Goal: Book appointment/travel/reservation

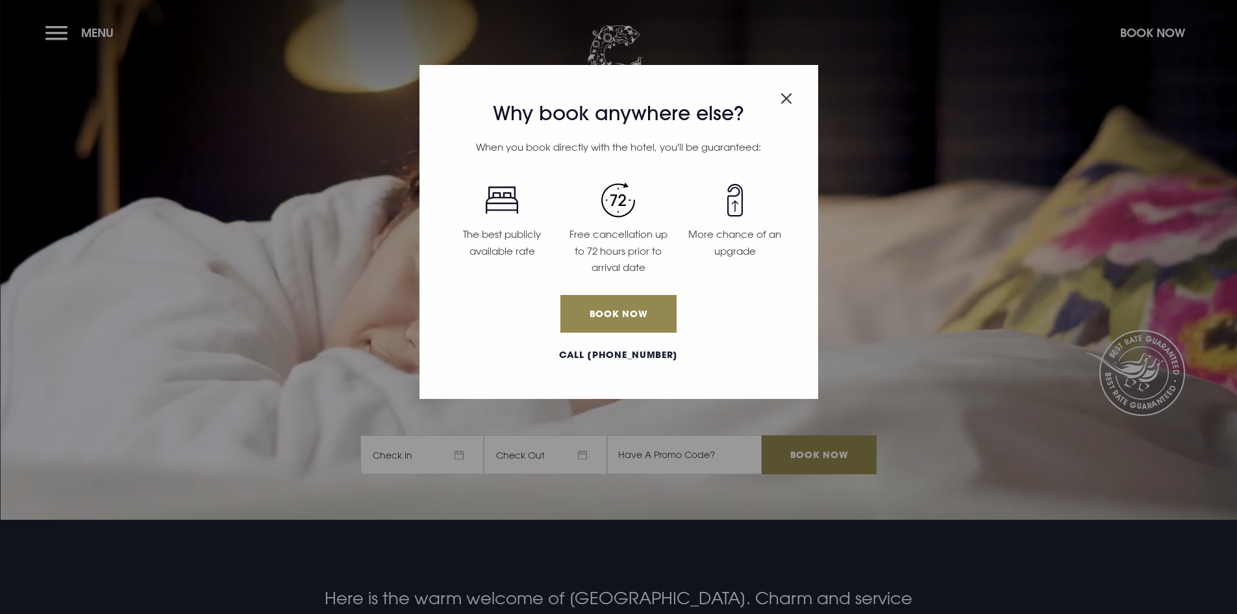
click at [787, 95] on img "Close modal" at bounding box center [787, 98] width 12 height 11
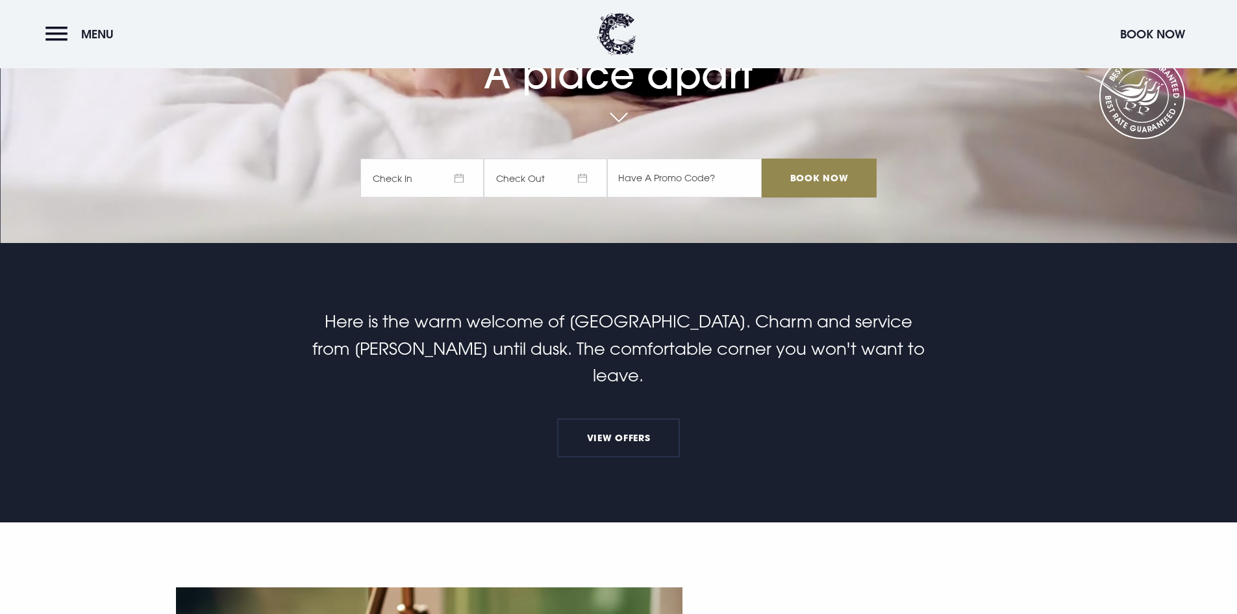
scroll to position [390, 0]
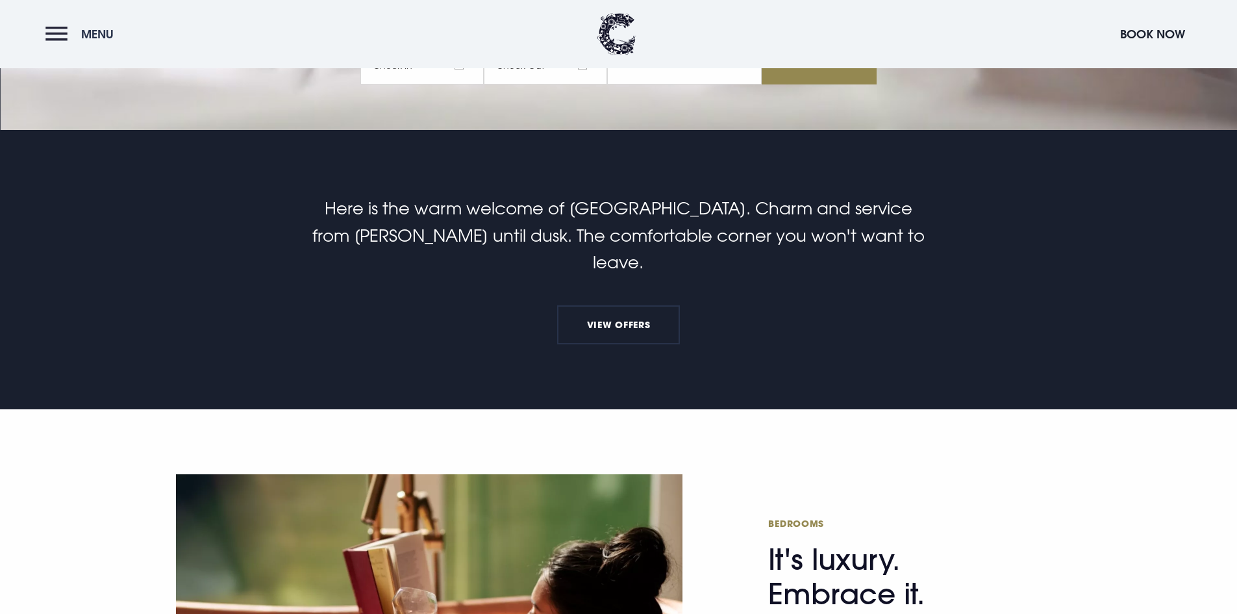
click at [59, 36] on button "Menu" at bounding box center [82, 34] width 75 height 28
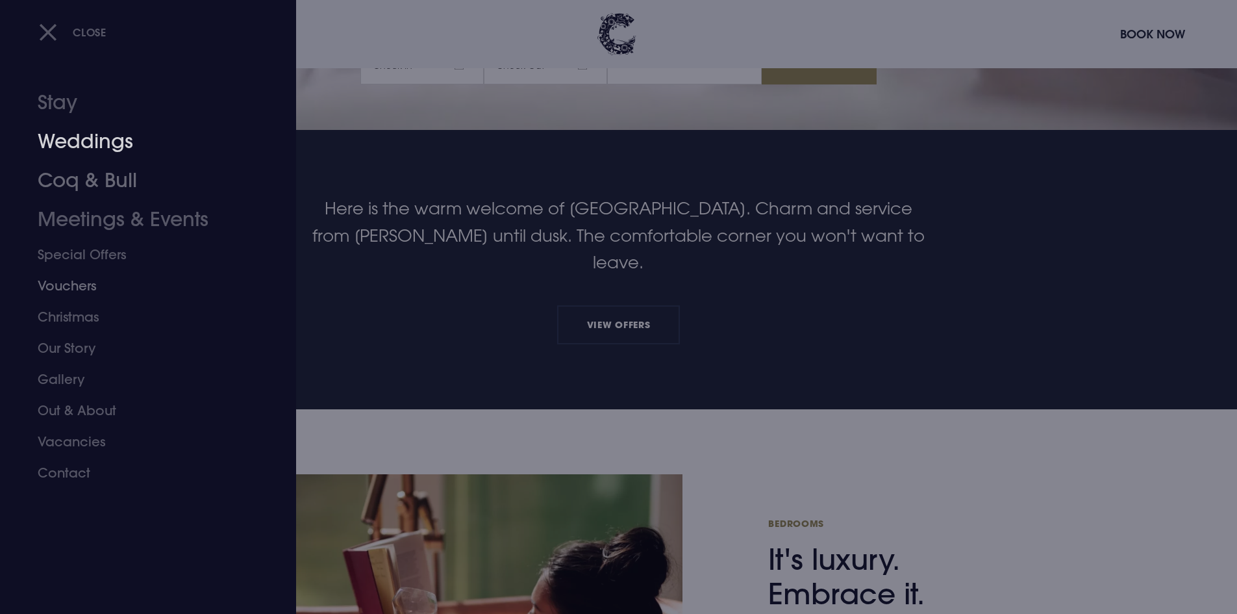
click at [77, 145] on link "Weddings" at bounding box center [140, 141] width 205 height 39
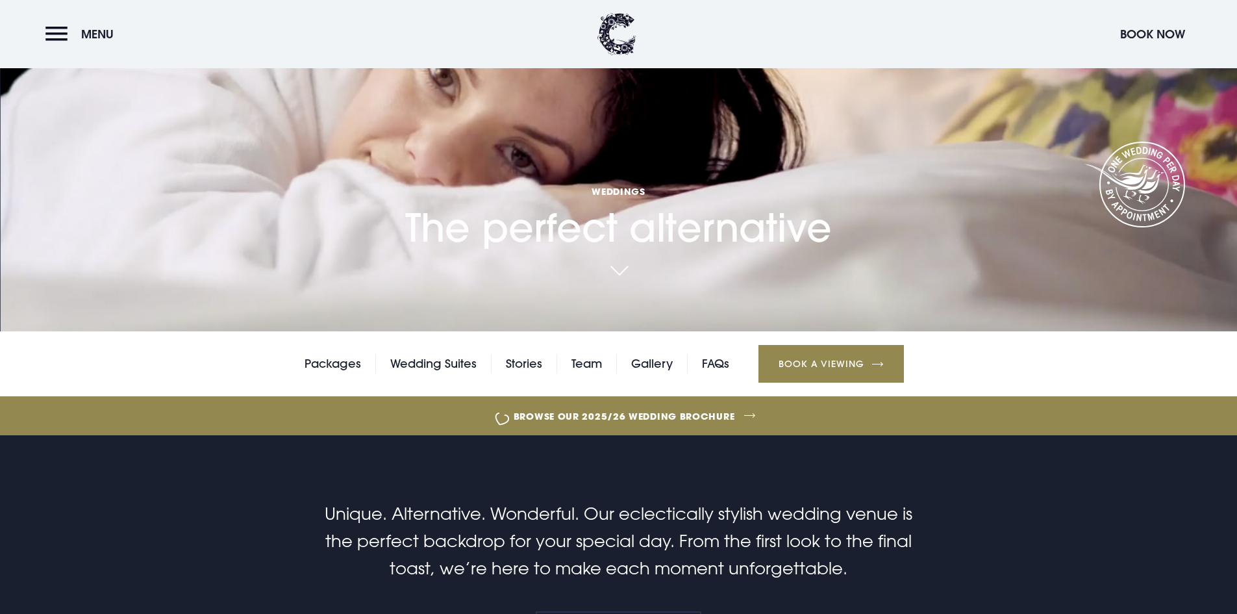
scroll to position [260, 0]
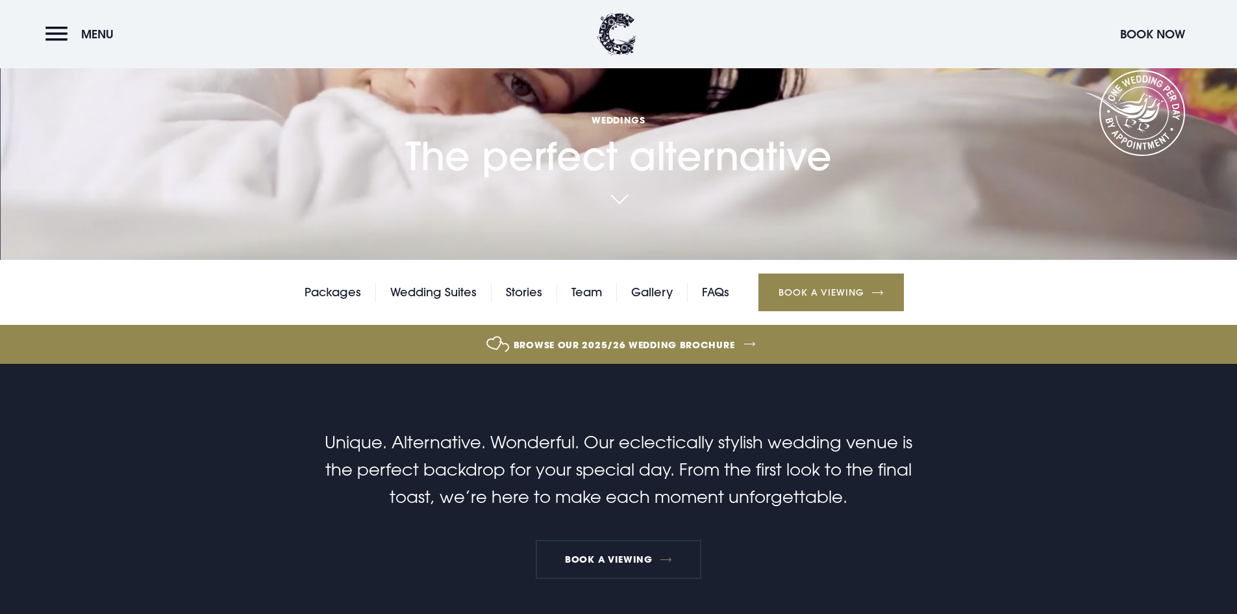
click at [723, 331] on link "Browse our 2025/26 wedding brochure" at bounding box center [624, 344] width 2696 height 49
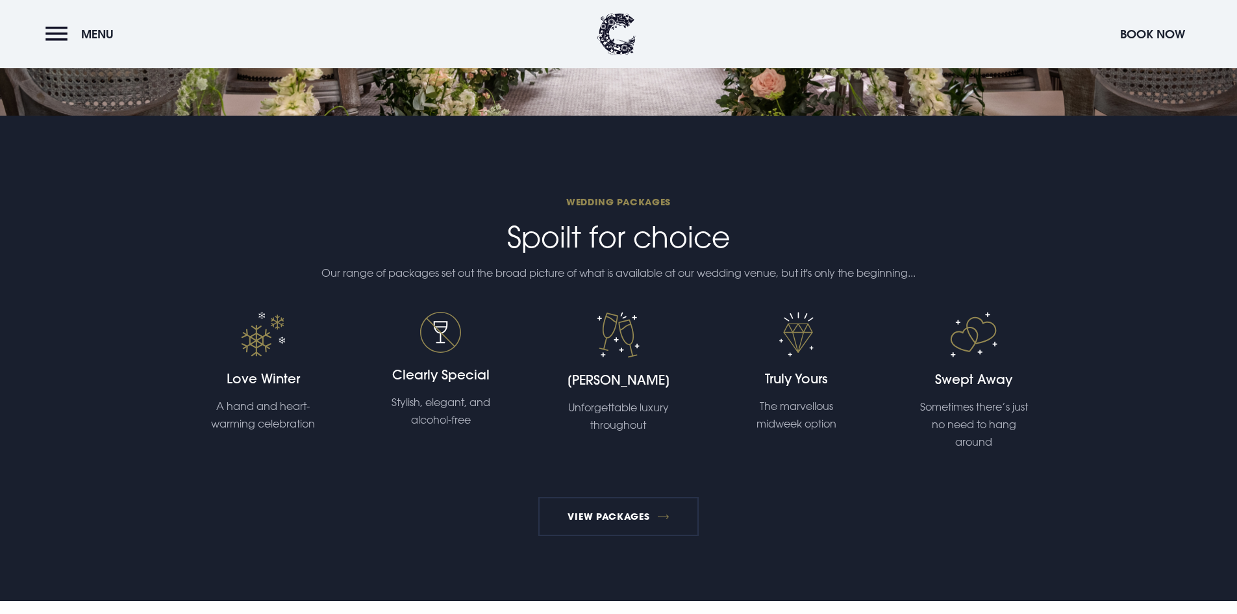
scroll to position [2858, 0]
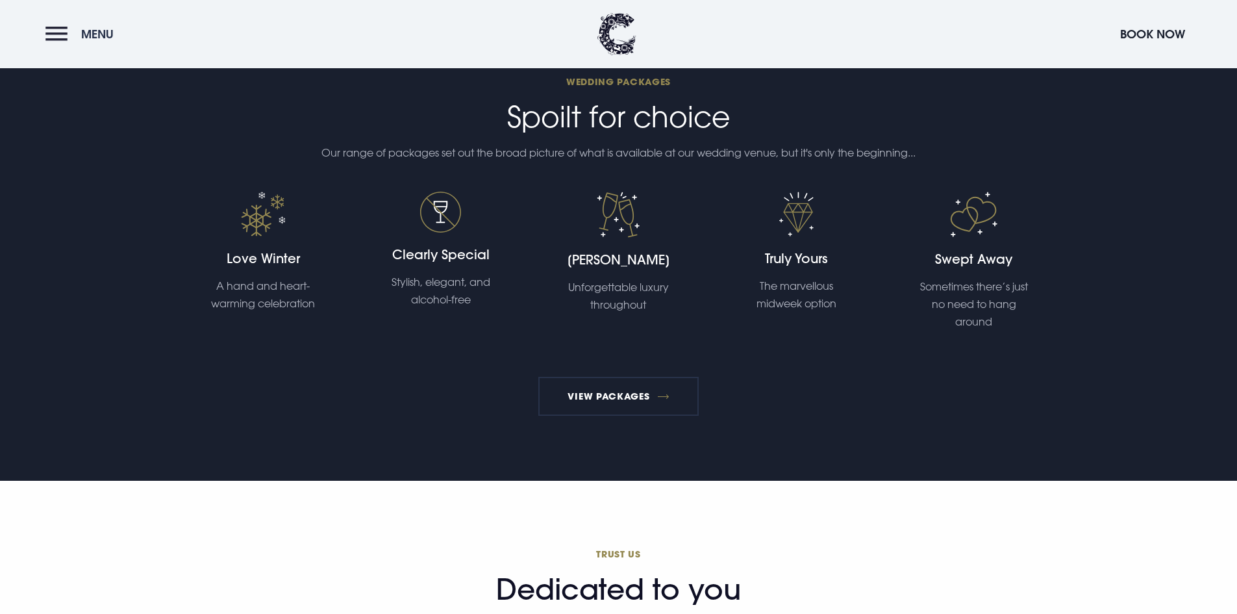
click at [49, 34] on button "Menu" at bounding box center [82, 34] width 75 height 28
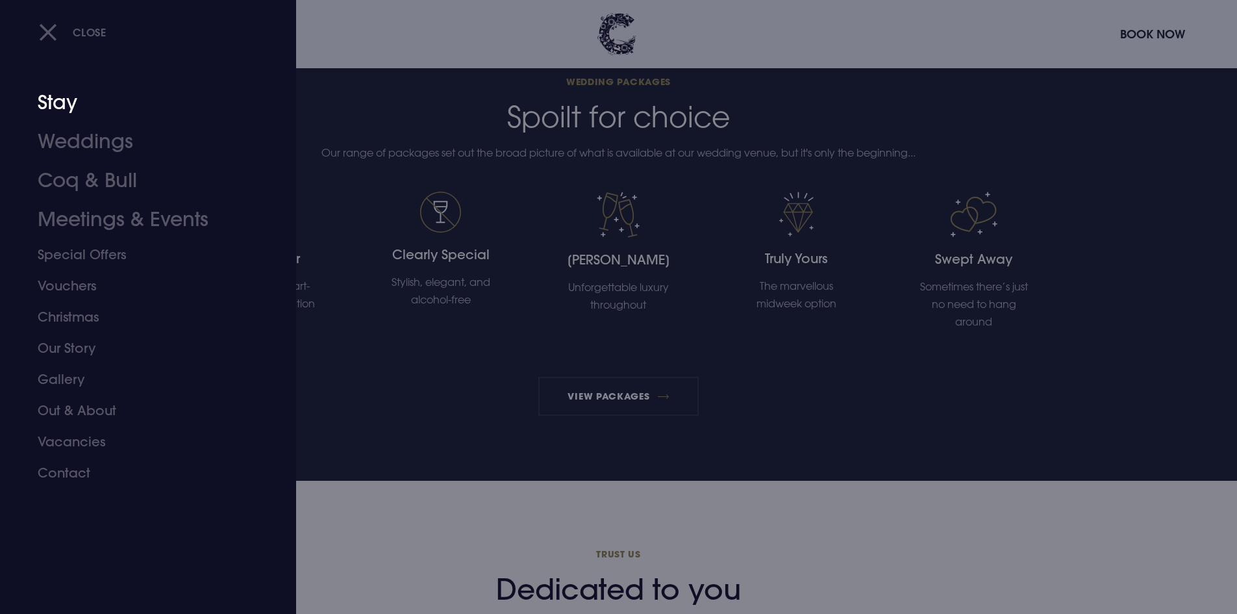
click at [58, 100] on link "Stay" at bounding box center [140, 102] width 205 height 39
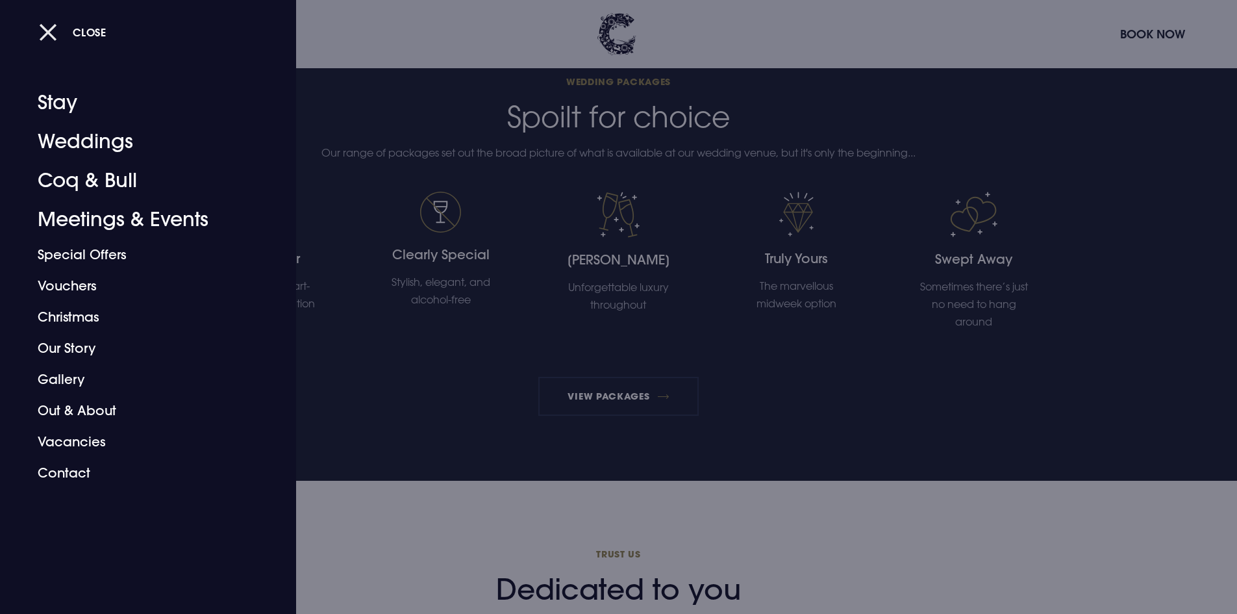
click at [75, 34] on span "Close" at bounding box center [90, 32] width 34 height 14
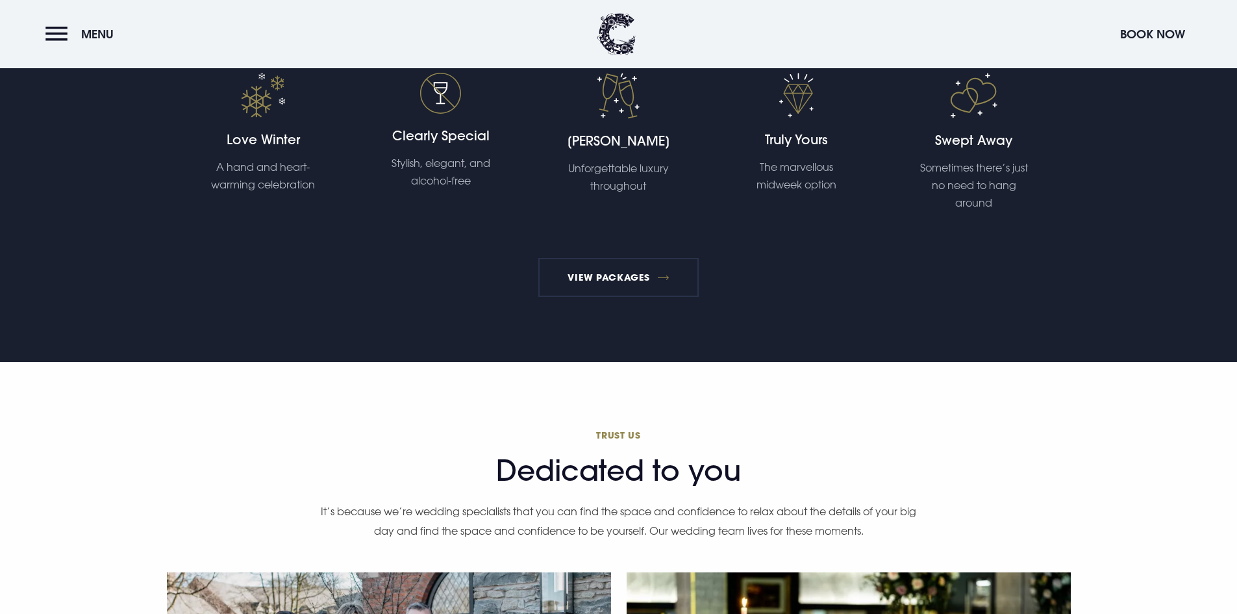
scroll to position [3052, 0]
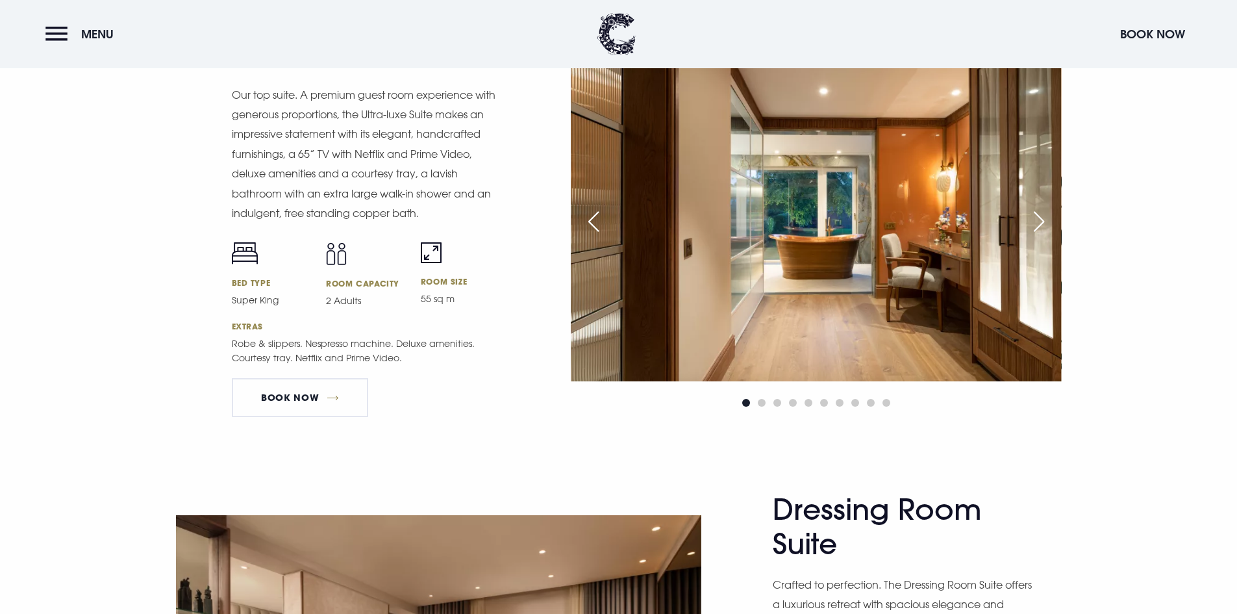
scroll to position [1494, 0]
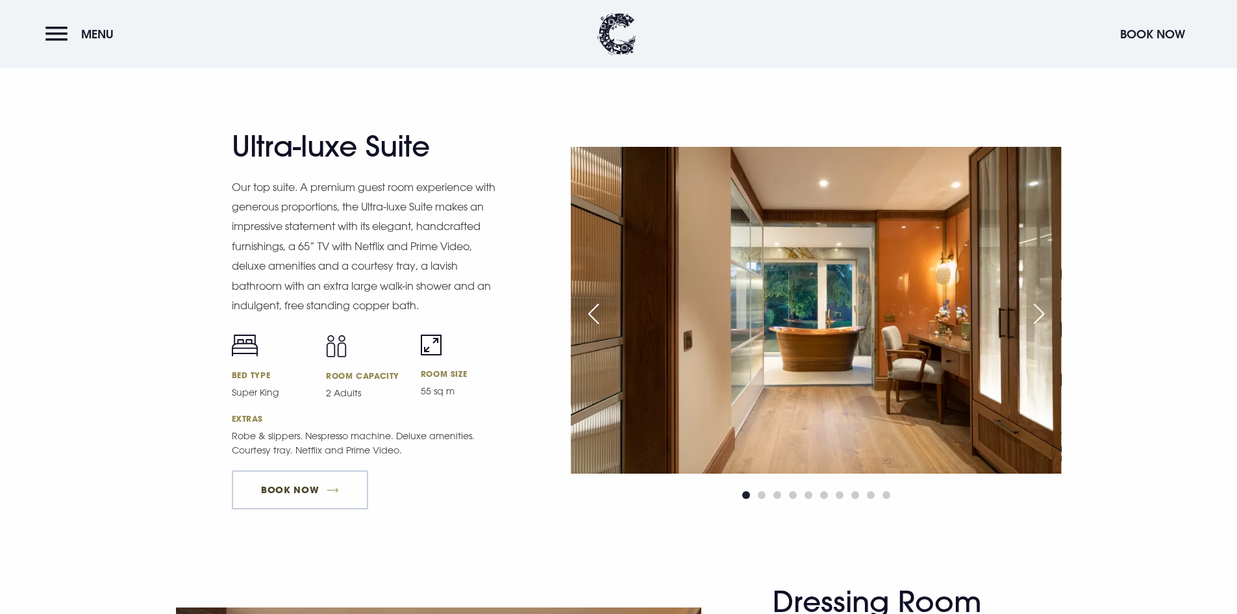
click at [284, 481] on link "Book Now" at bounding box center [300, 489] width 136 height 39
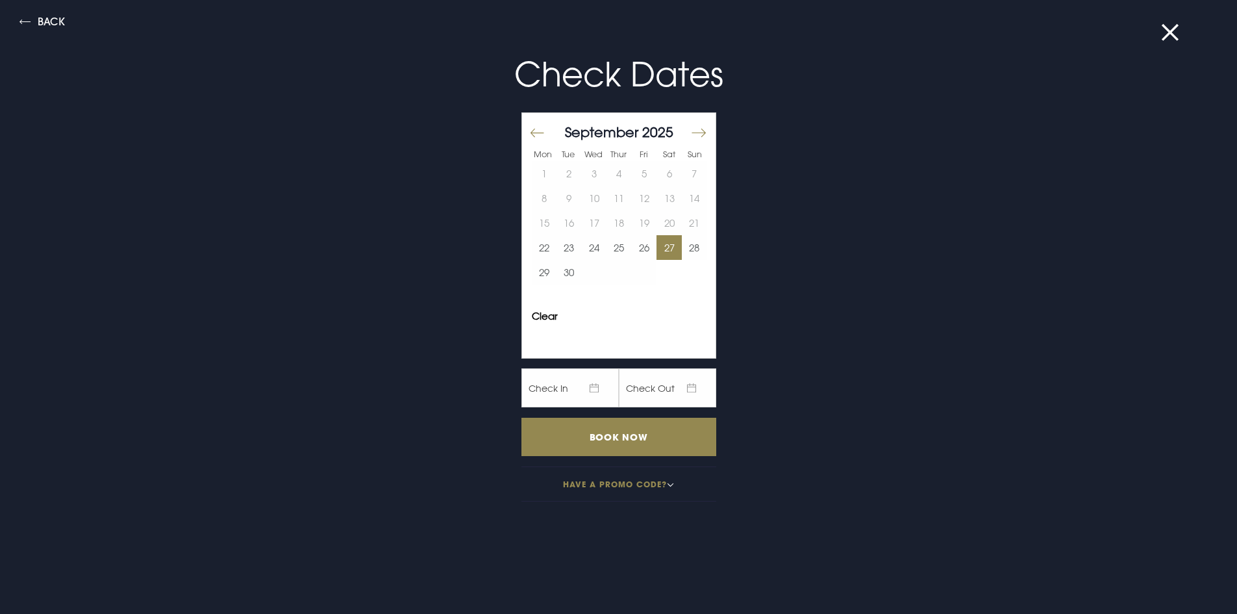
click at [664, 252] on button "27" at bounding box center [669, 247] width 25 height 25
click at [682, 254] on button "28" at bounding box center [694, 247] width 25 height 25
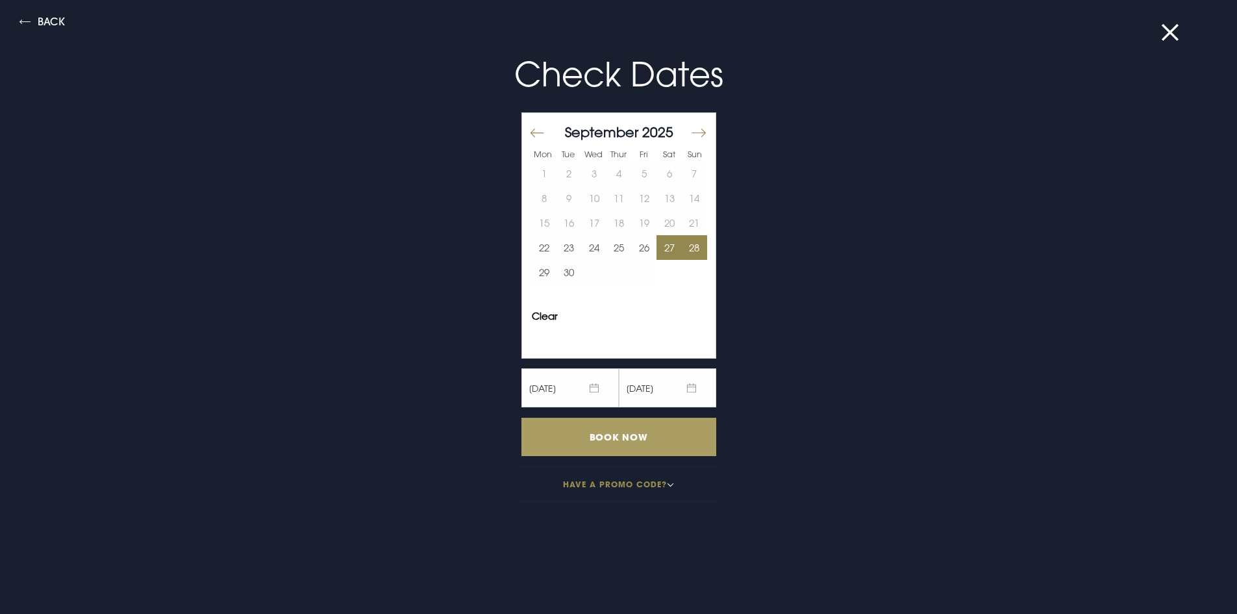
click at [631, 447] on input "Book Now" at bounding box center [619, 437] width 195 height 38
click at [1170, 27] on button at bounding box center [1178, 32] width 34 height 13
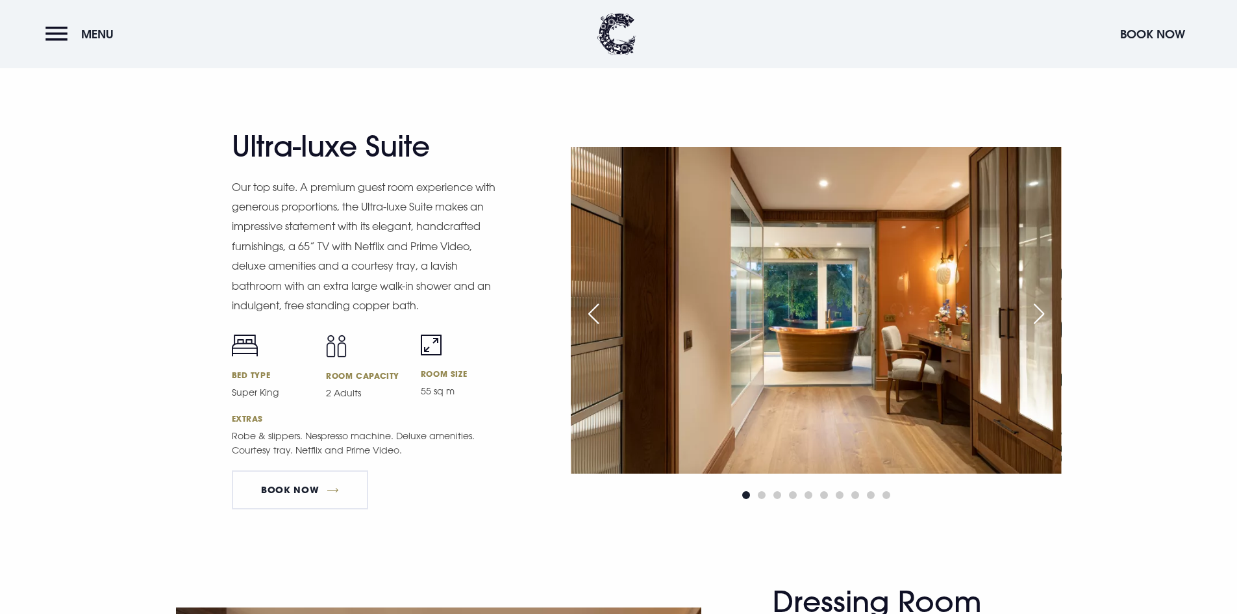
click at [1039, 318] on div "Next slide" at bounding box center [1039, 313] width 32 height 29
click at [1046, 312] on div "Next slide" at bounding box center [1039, 313] width 32 height 29
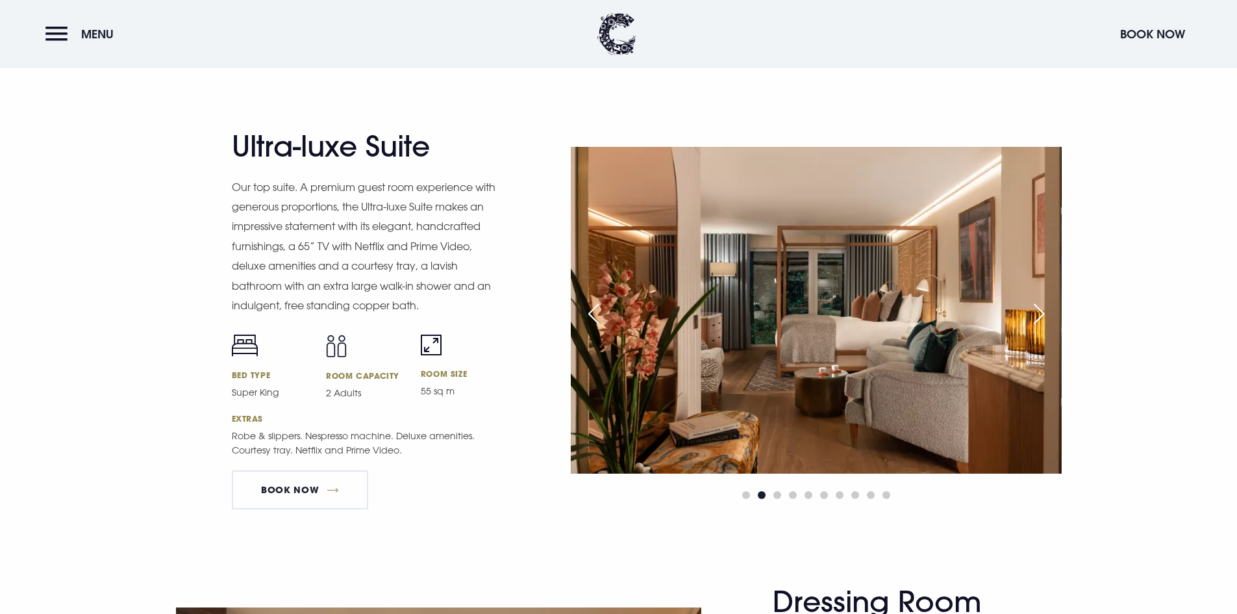
click at [1048, 312] on div "Next slide" at bounding box center [1039, 313] width 32 height 29
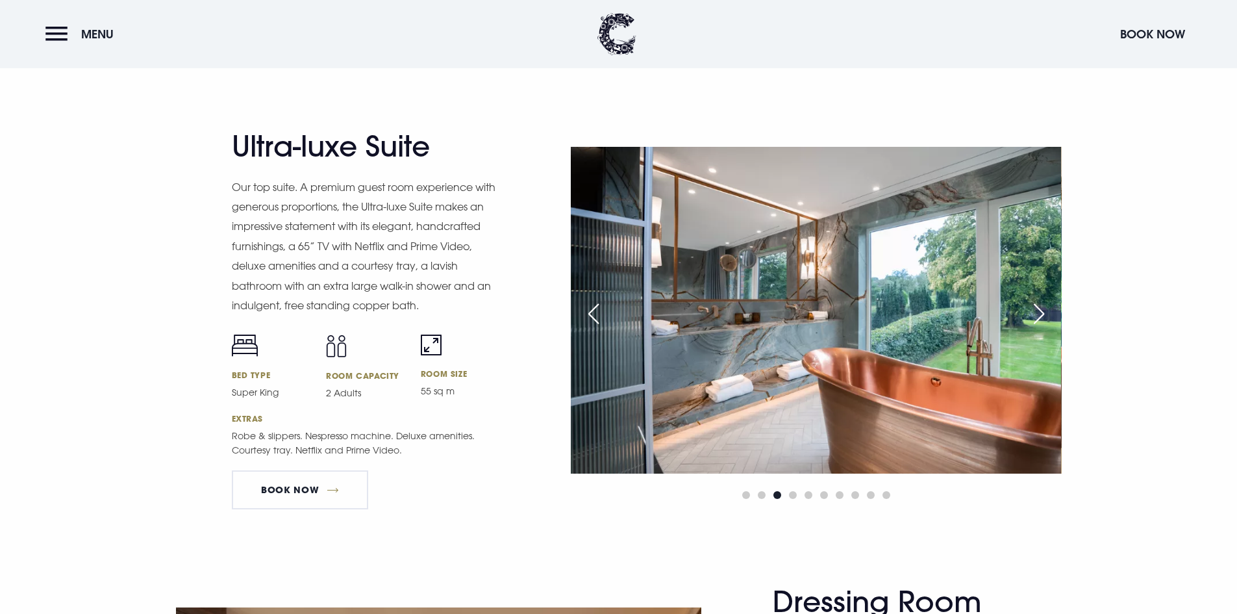
click at [1048, 314] on div "Next slide" at bounding box center [1039, 313] width 32 height 29
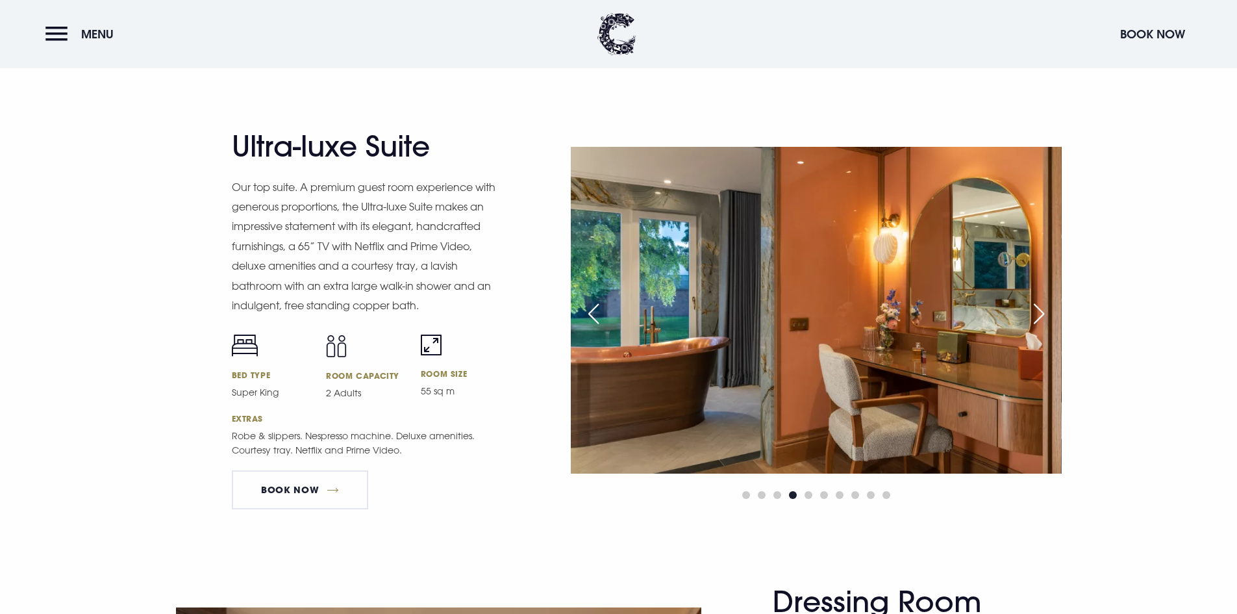
click at [1126, 359] on div "Ultra-luxe Suite Our top suite. A premium guest room experience with generous p…" at bounding box center [618, 324] width 1237 height 520
click at [1038, 305] on div "Next slide" at bounding box center [1039, 313] width 32 height 29
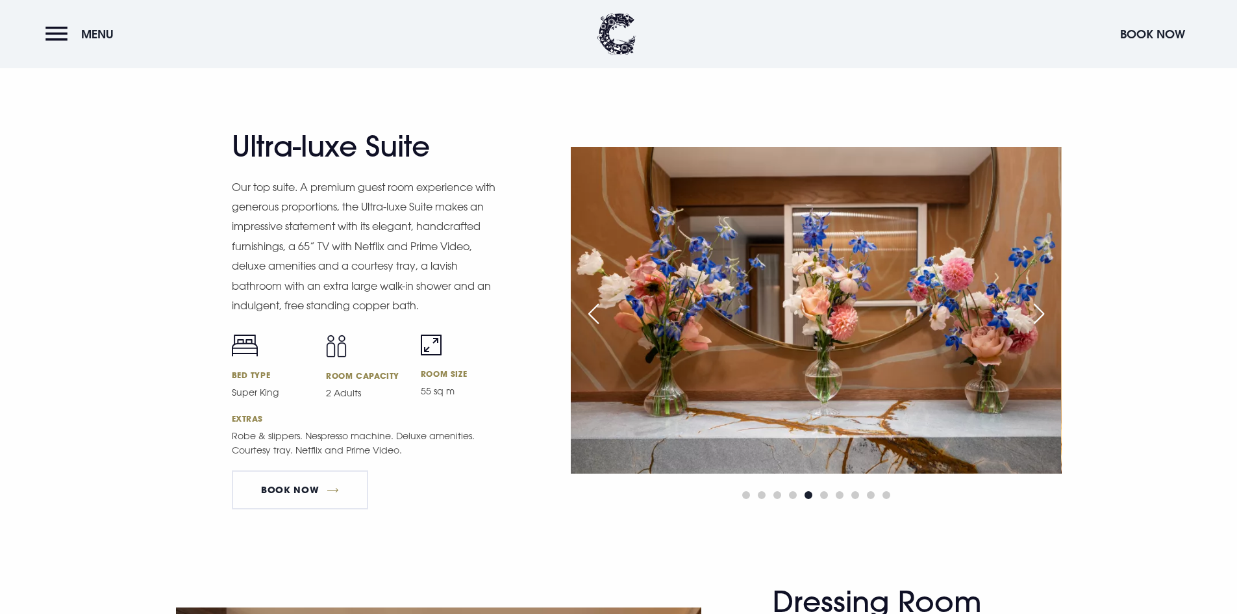
click at [1038, 305] on div "Next slide" at bounding box center [1039, 313] width 32 height 29
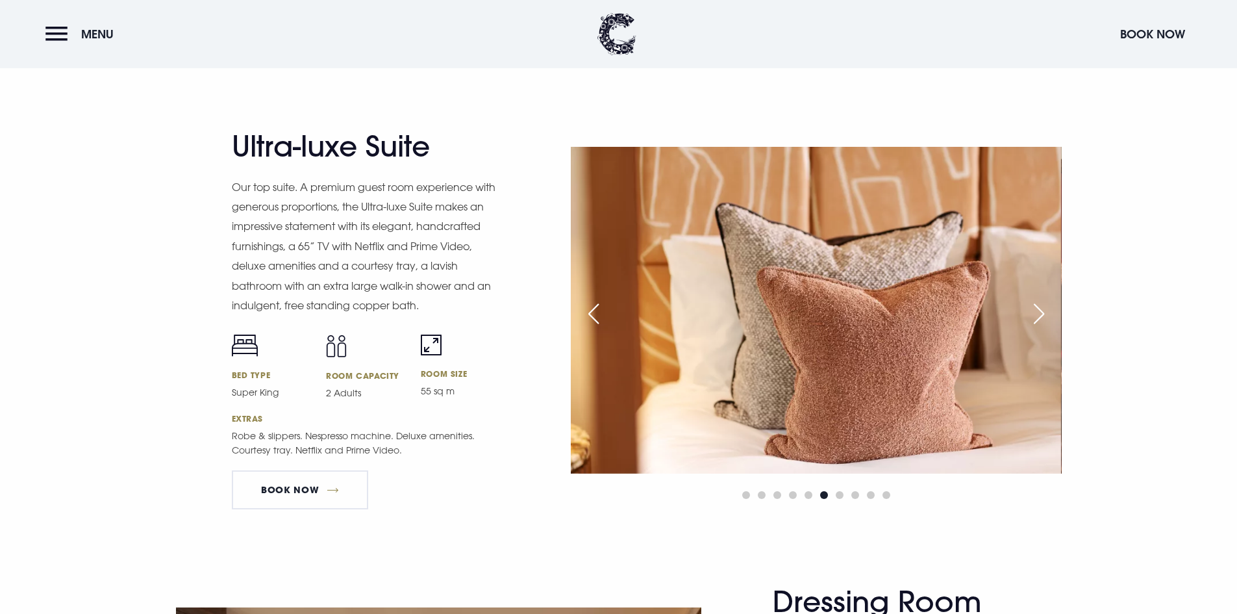
click at [1037, 311] on div "Next slide" at bounding box center [1039, 313] width 32 height 29
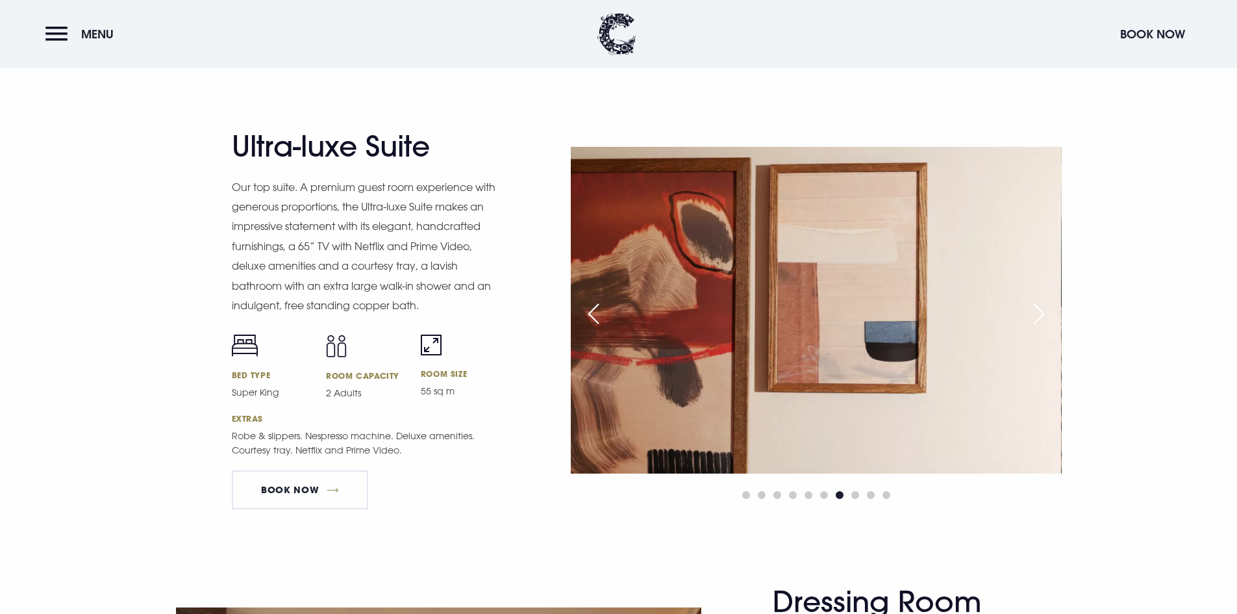
click at [1037, 311] on div "Next slide" at bounding box center [1039, 313] width 32 height 29
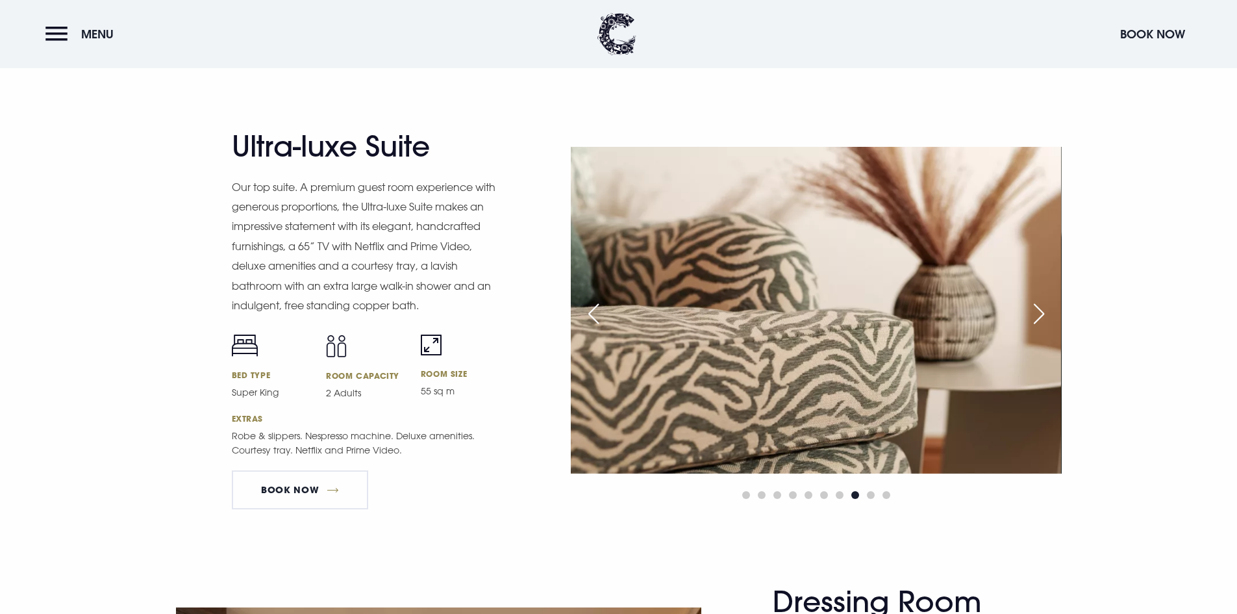
click at [1037, 311] on div "Next slide" at bounding box center [1039, 313] width 32 height 29
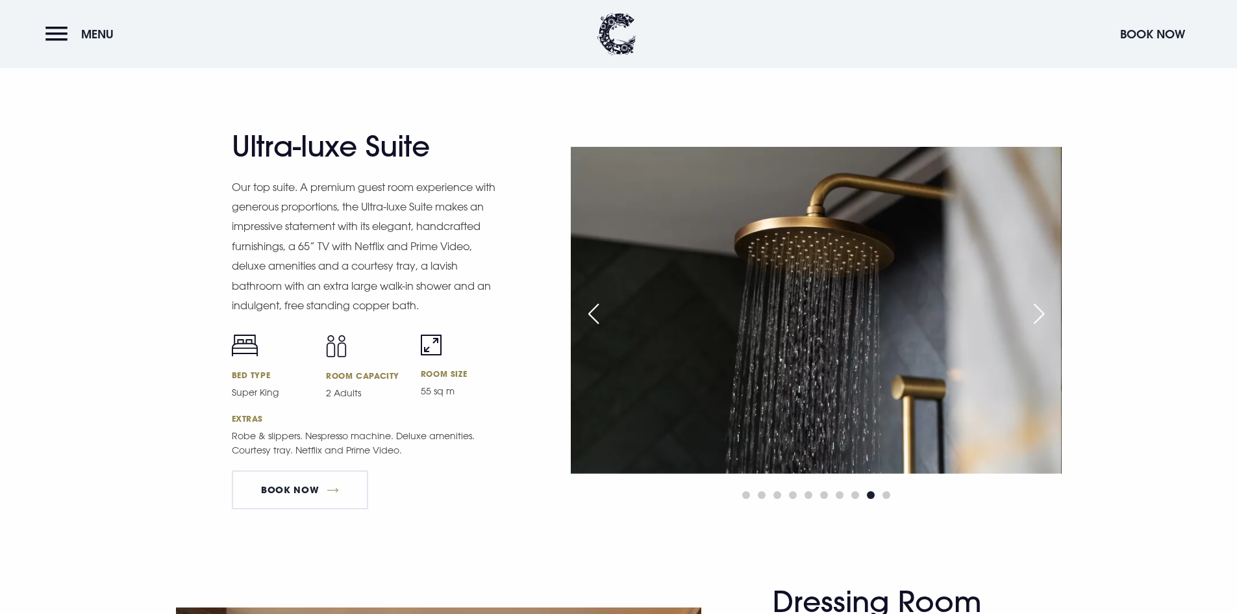
click at [1037, 311] on div "Next slide" at bounding box center [1039, 313] width 32 height 29
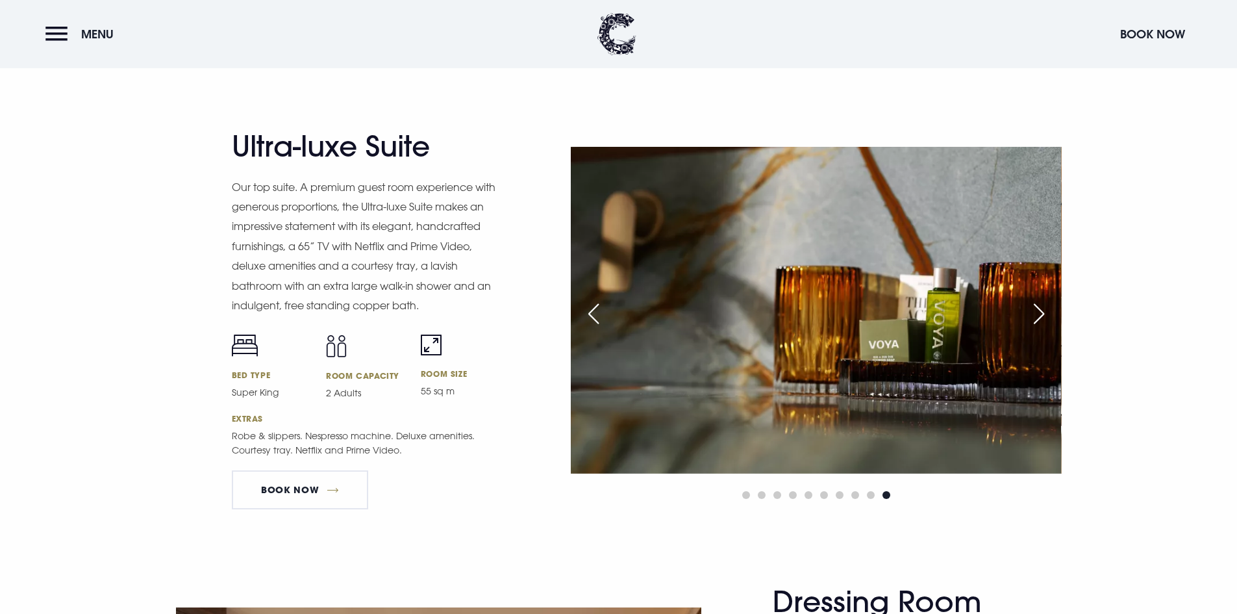
click at [1037, 312] on div "Next slide" at bounding box center [1039, 313] width 32 height 29
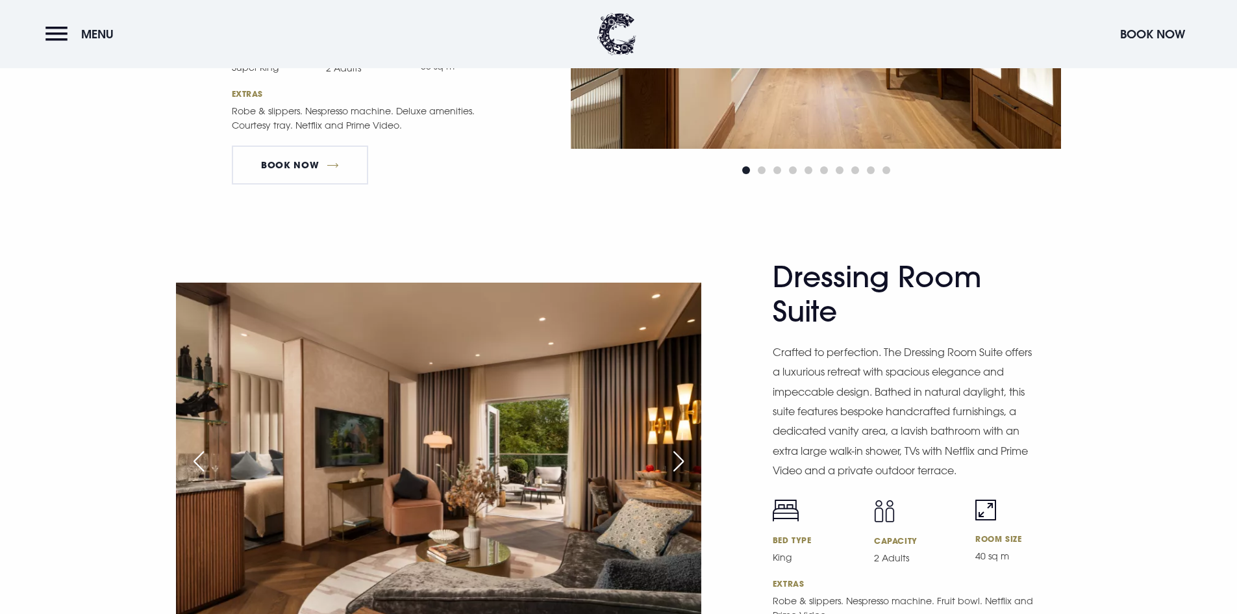
scroll to position [1948, 0]
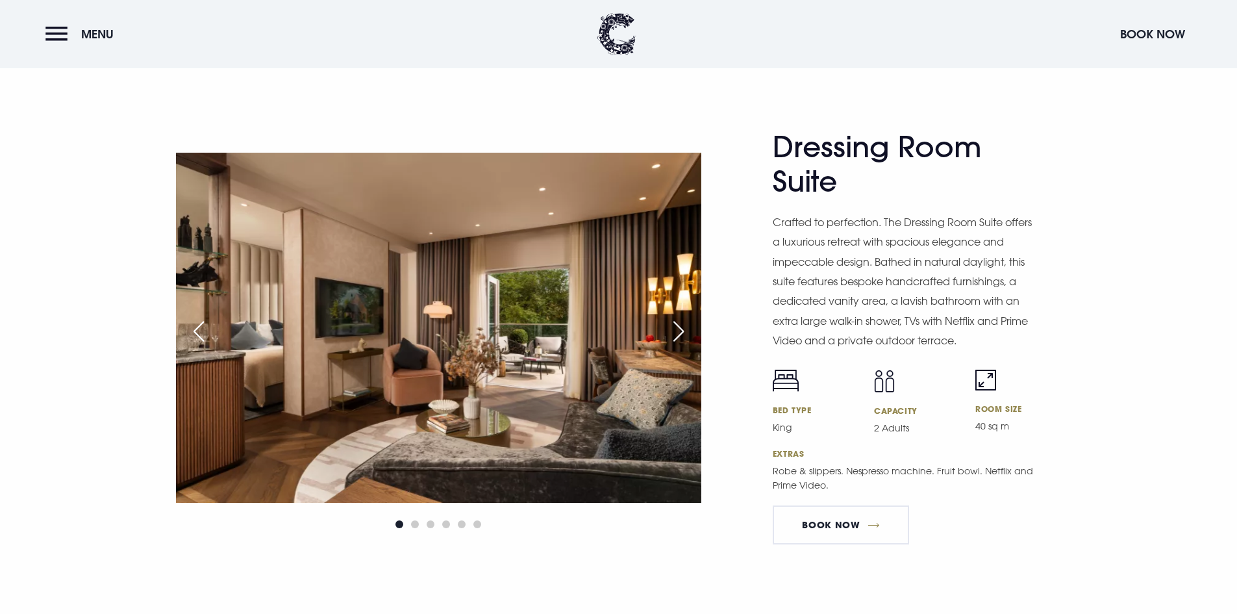
click at [680, 336] on div "Next slide" at bounding box center [678, 331] width 32 height 29
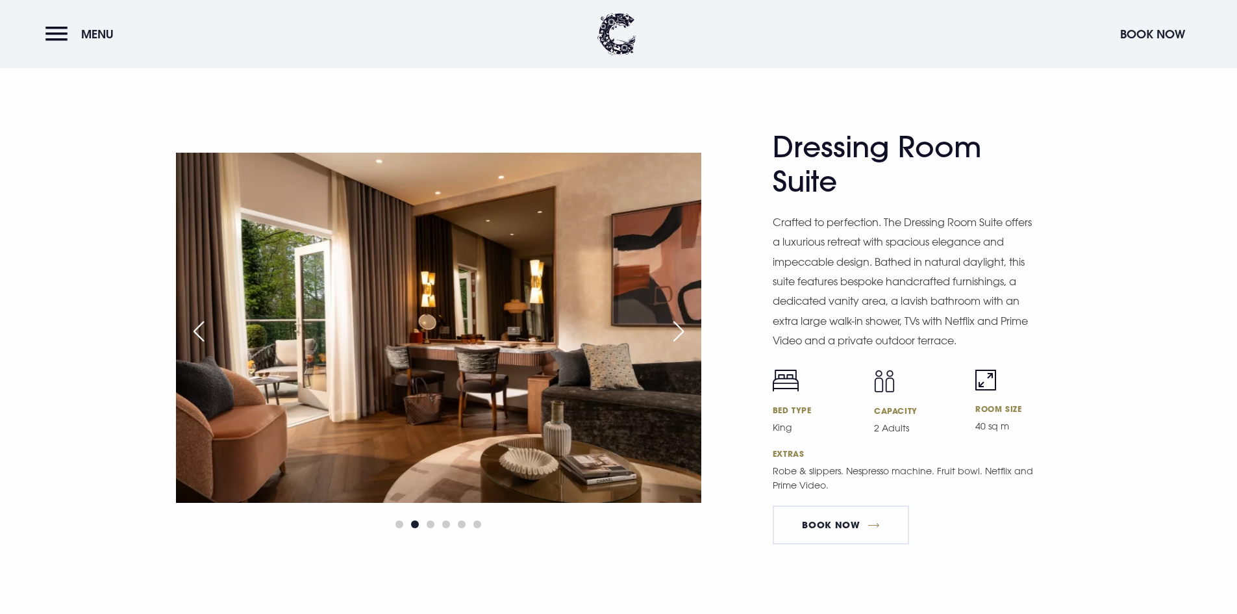
click at [185, 327] on div "Previous slide" at bounding box center [198, 331] width 32 height 29
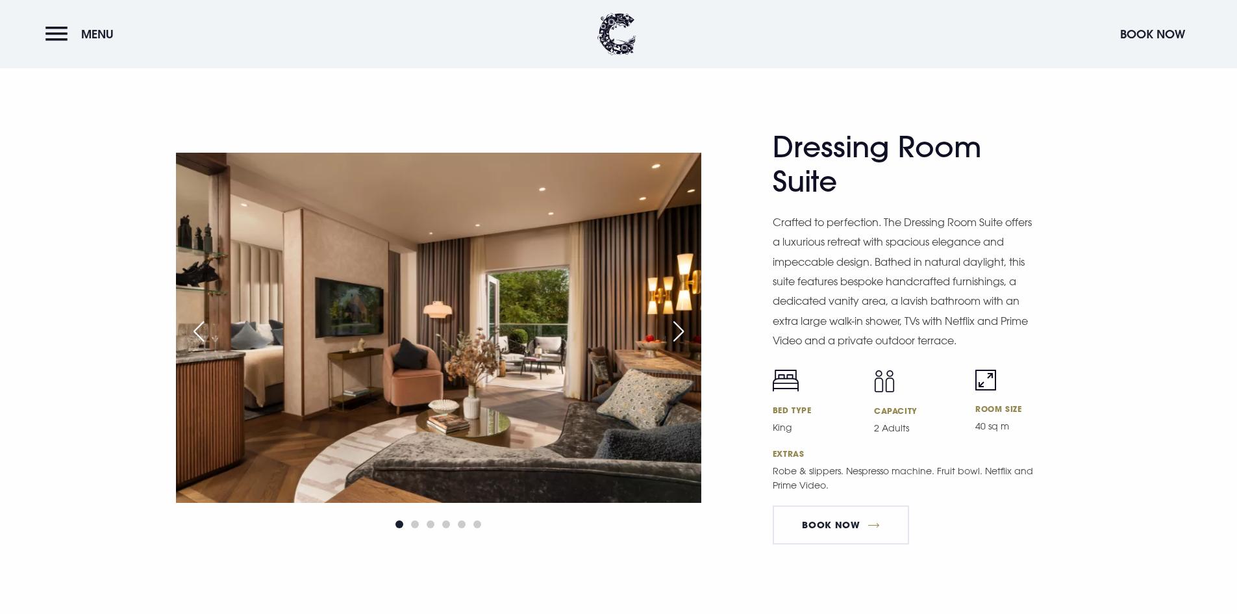
click at [682, 323] on div "Next slide" at bounding box center [678, 331] width 32 height 29
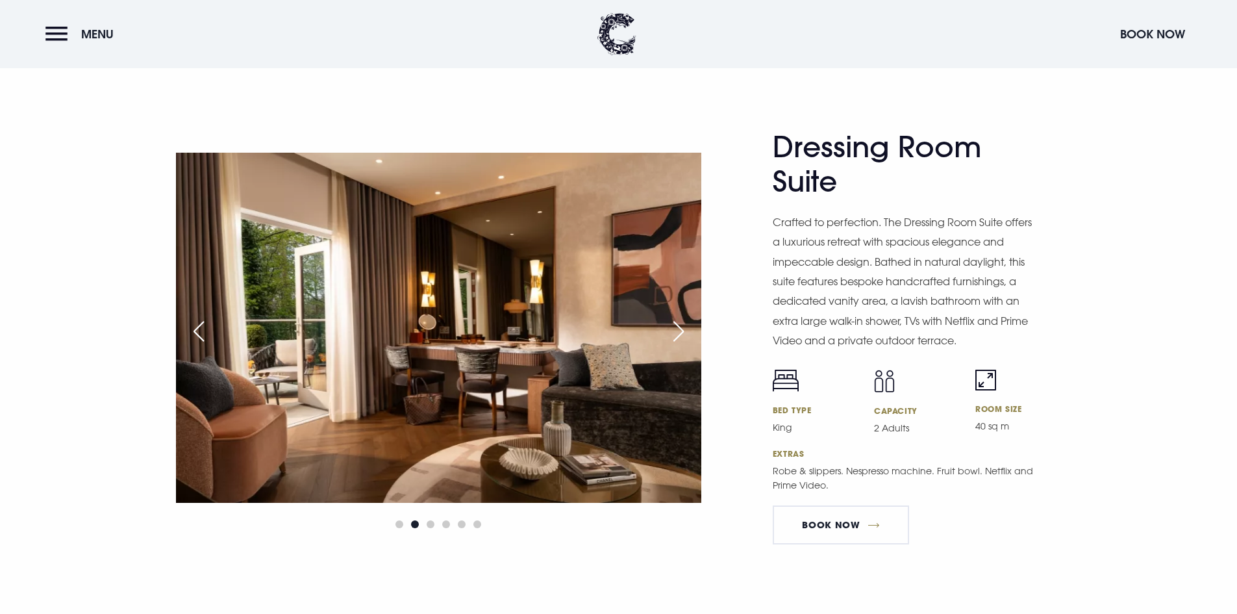
click at [682, 323] on div "Next slide" at bounding box center [678, 331] width 32 height 29
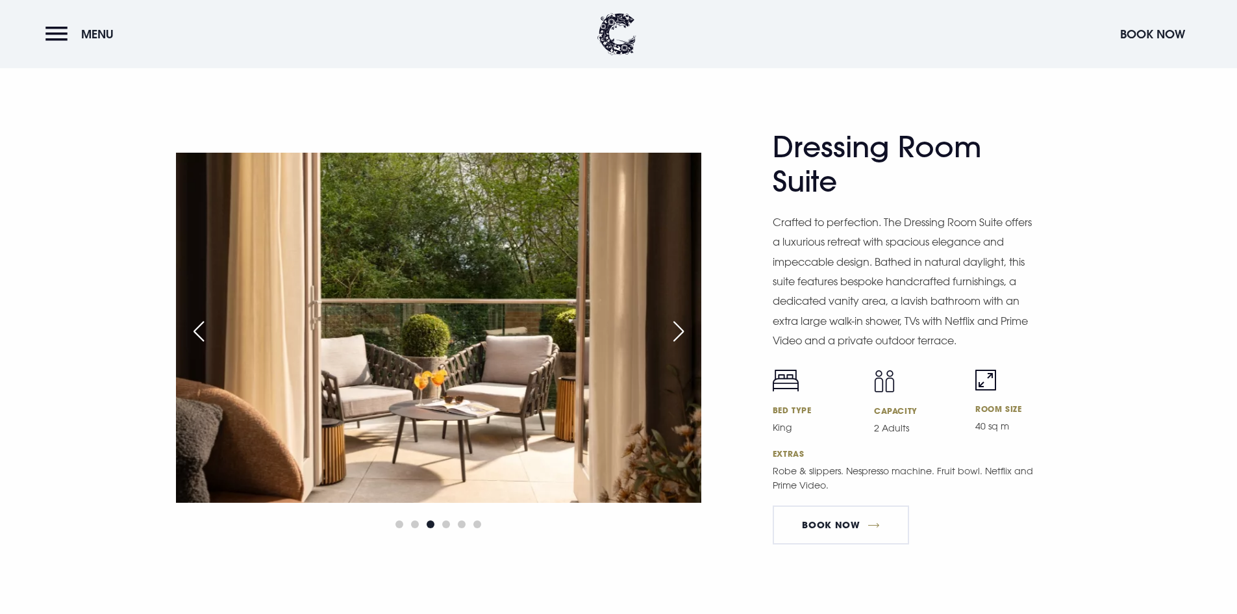
click at [682, 323] on div "Next slide" at bounding box center [678, 331] width 32 height 29
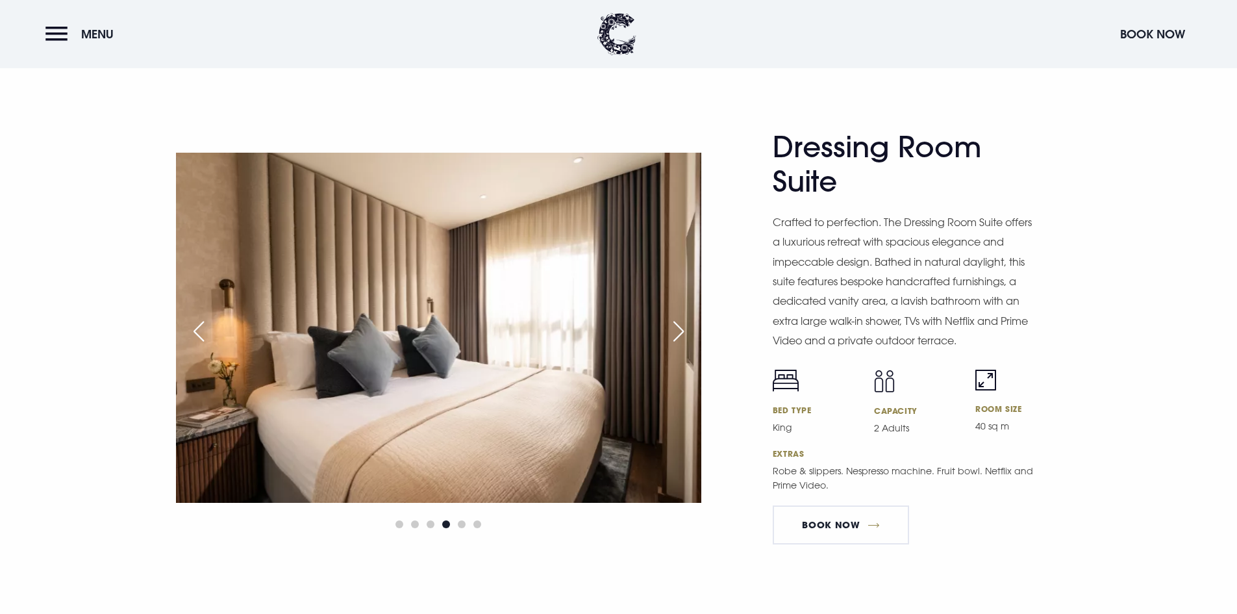
click at [682, 323] on div "Next slide" at bounding box center [678, 331] width 32 height 29
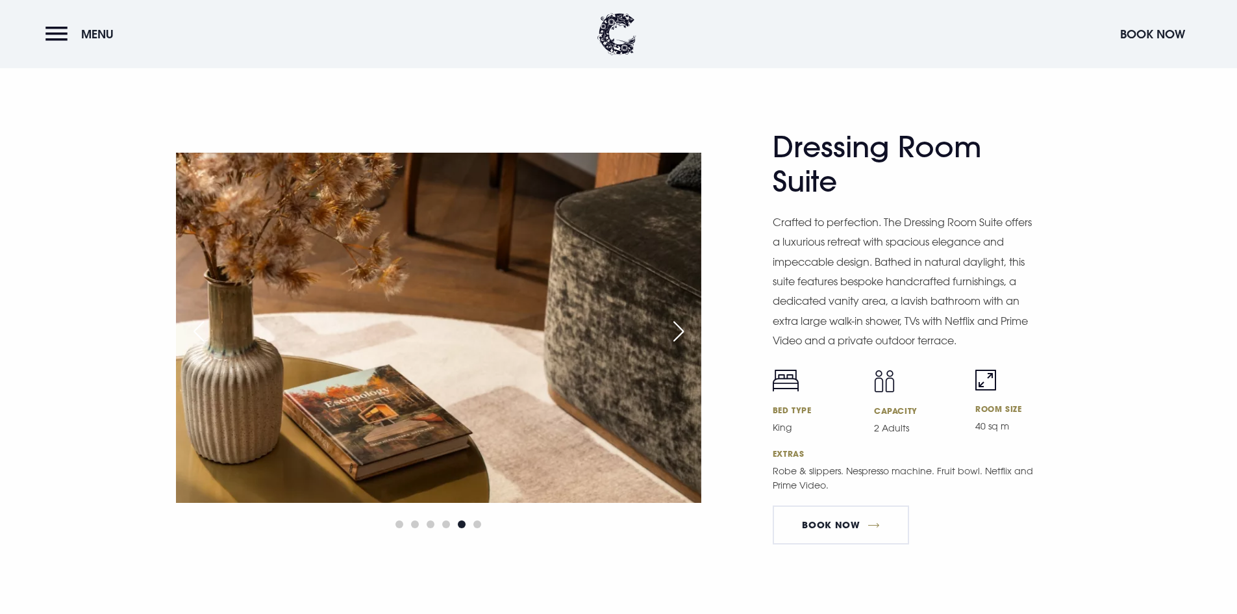
click at [682, 323] on div "Next slide" at bounding box center [678, 331] width 32 height 29
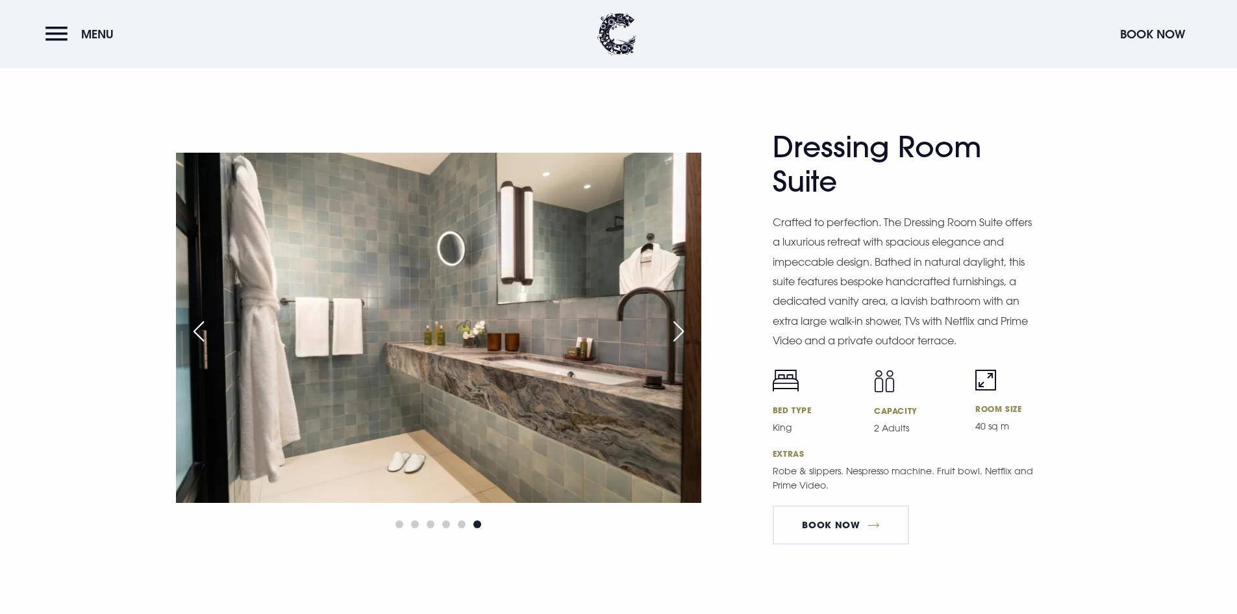
click at [682, 323] on div "Next slide" at bounding box center [678, 331] width 32 height 29
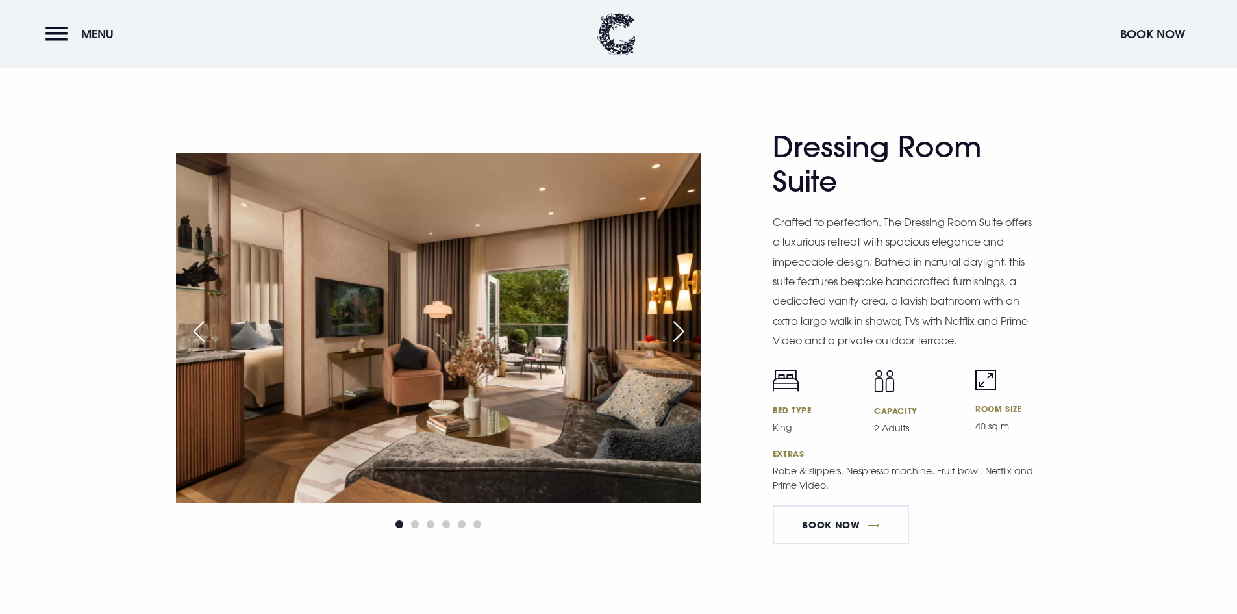
click at [682, 323] on div "Next slide" at bounding box center [678, 331] width 32 height 29
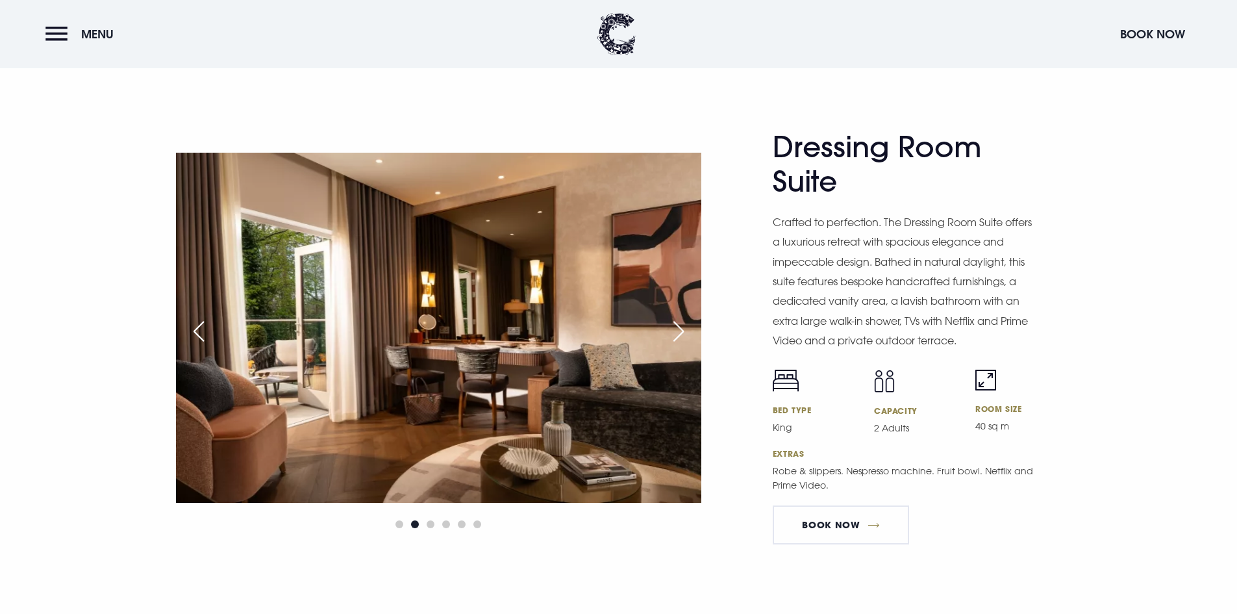
click at [682, 323] on div "Next slide" at bounding box center [678, 331] width 32 height 29
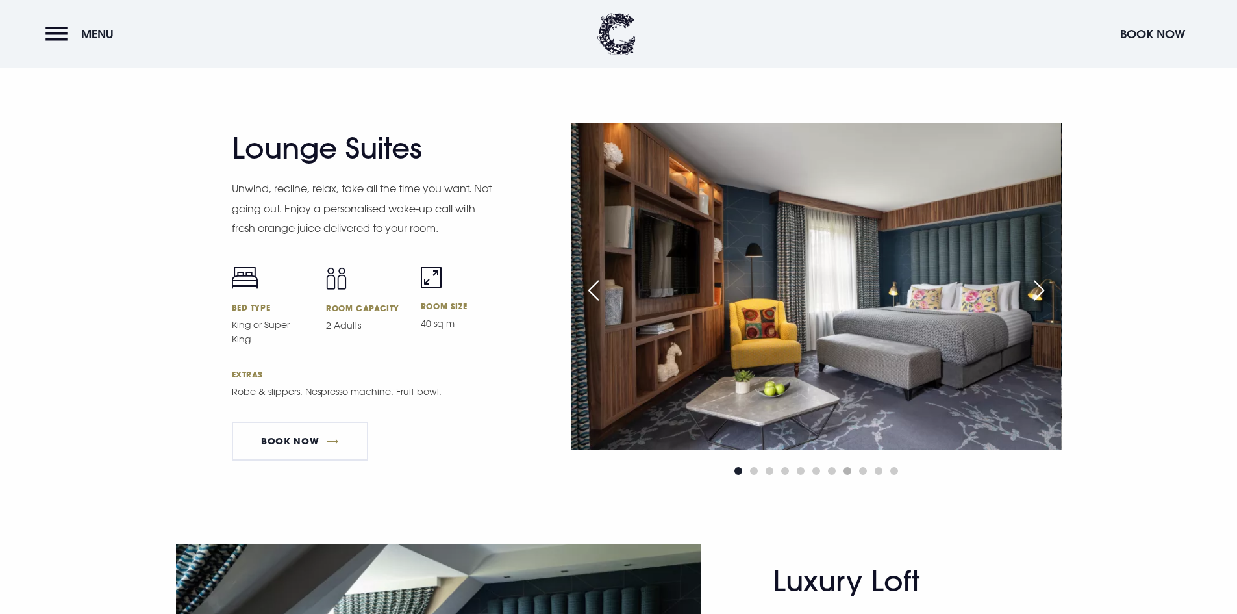
scroll to position [2468, 0]
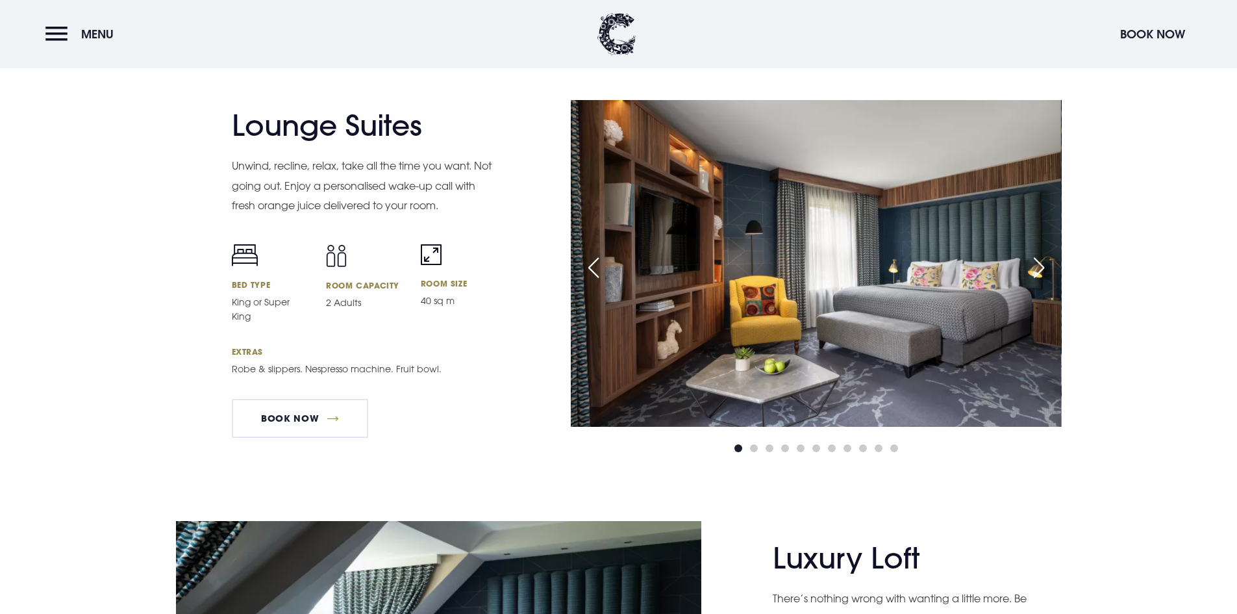
click at [1047, 261] on div "Next slide" at bounding box center [1039, 267] width 32 height 29
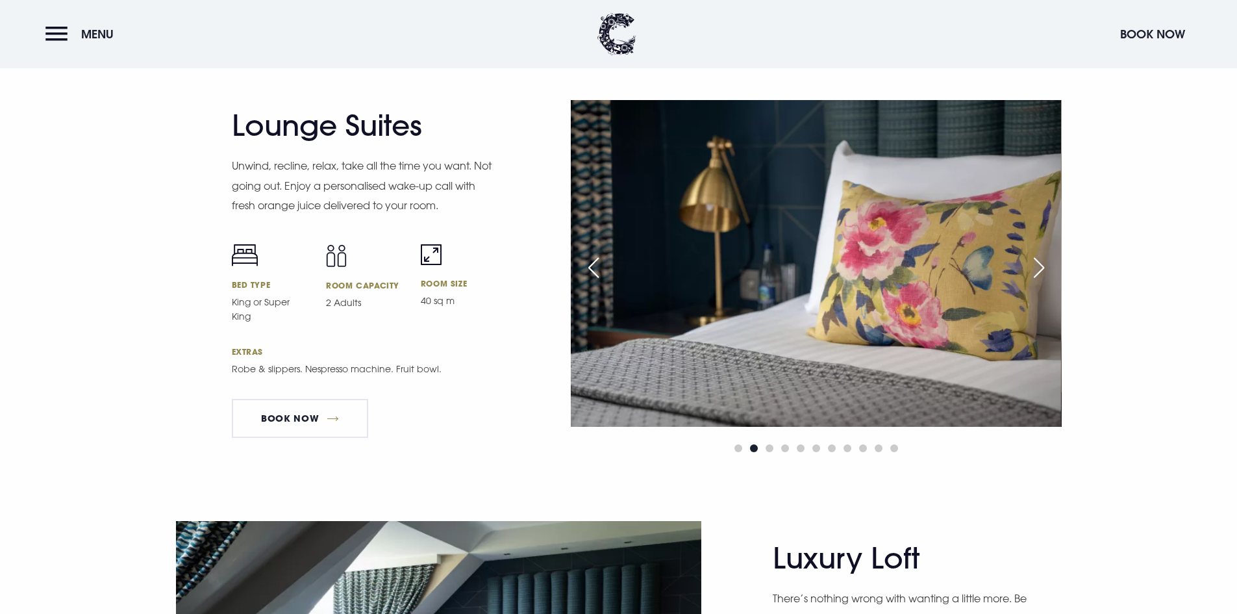
click at [1047, 261] on div "Next slide" at bounding box center [1039, 267] width 32 height 29
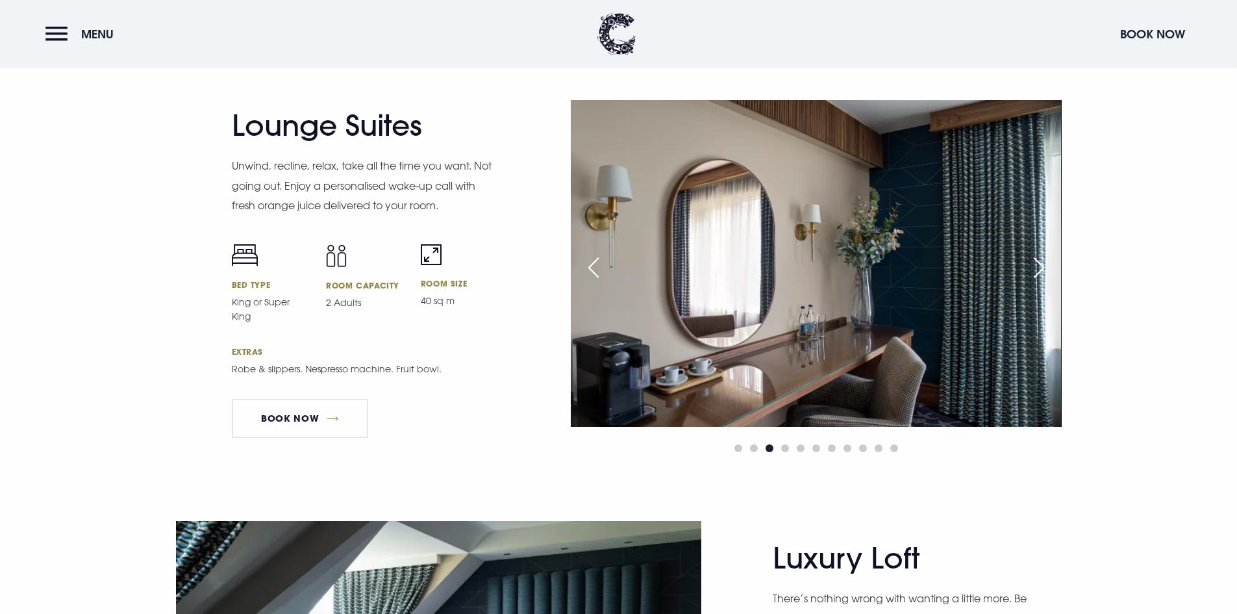
click at [1047, 261] on div "Next slide" at bounding box center [1039, 267] width 32 height 29
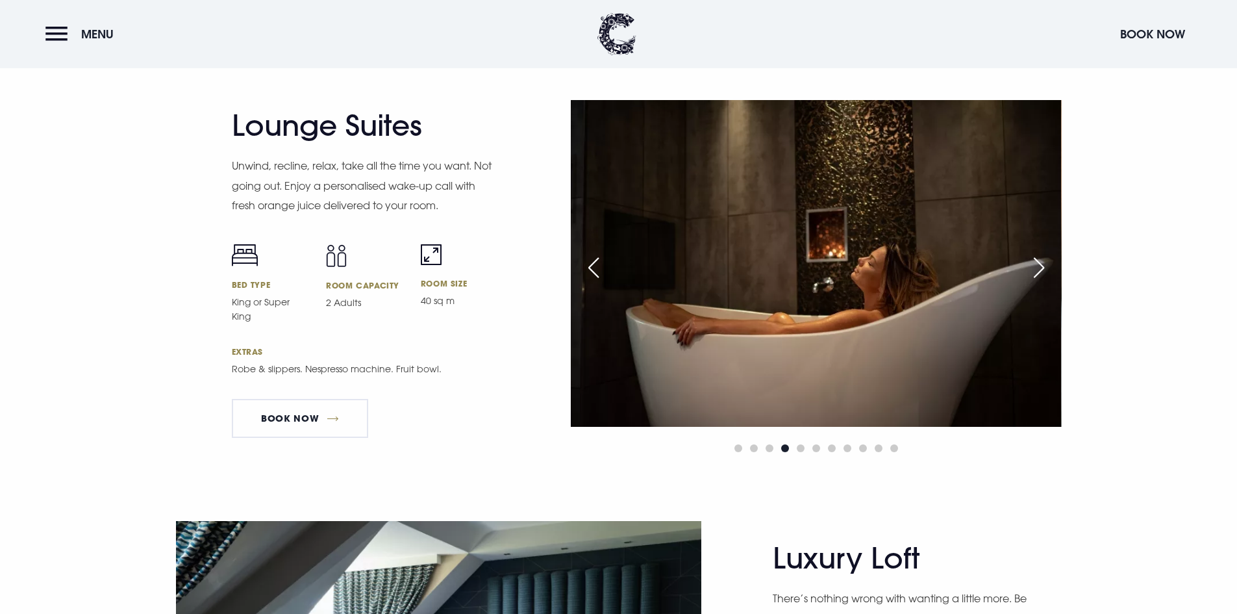
click at [1047, 261] on div "Next slide" at bounding box center [1039, 267] width 32 height 29
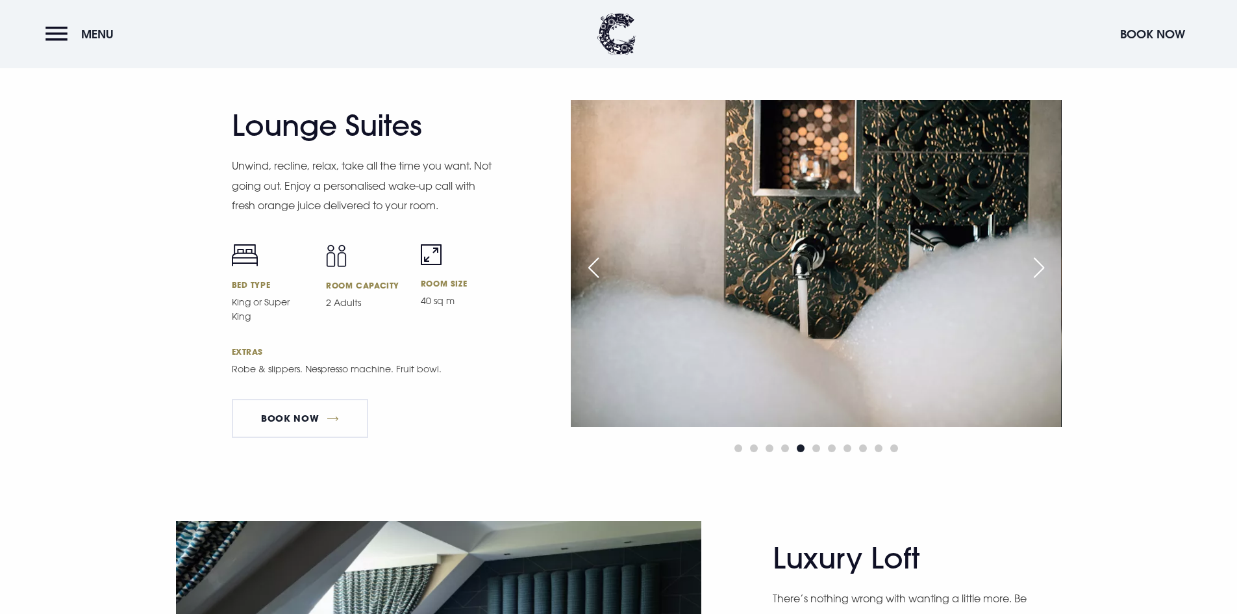
click at [1047, 261] on div "Next slide" at bounding box center [1039, 267] width 32 height 29
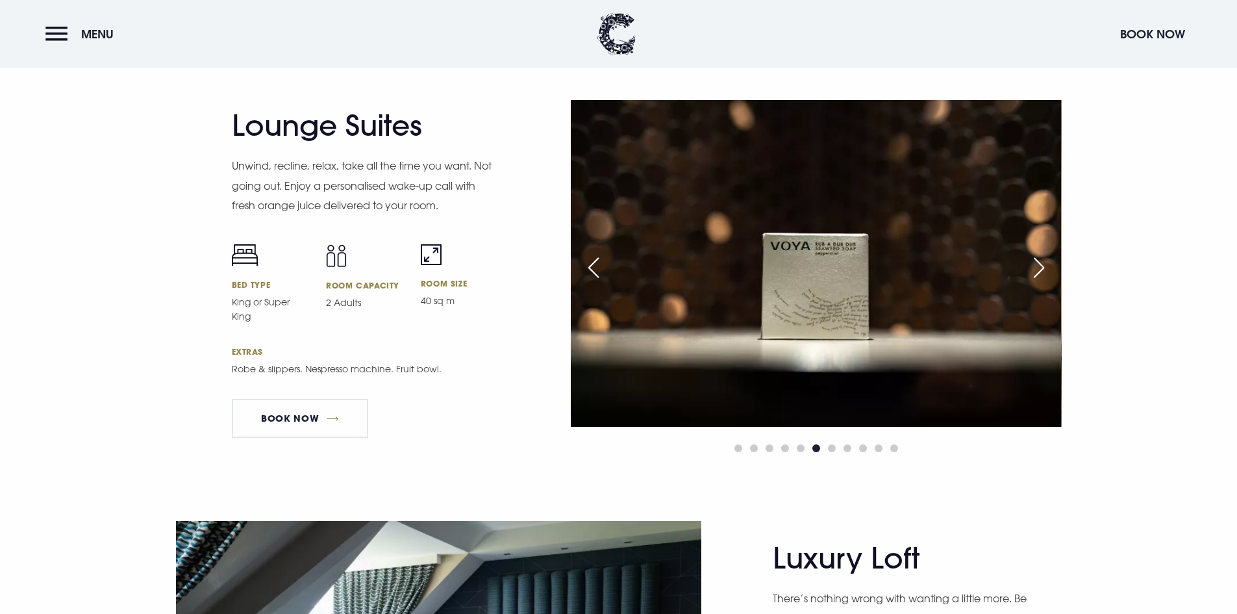
click at [1047, 261] on div "Next slide" at bounding box center [1039, 267] width 32 height 29
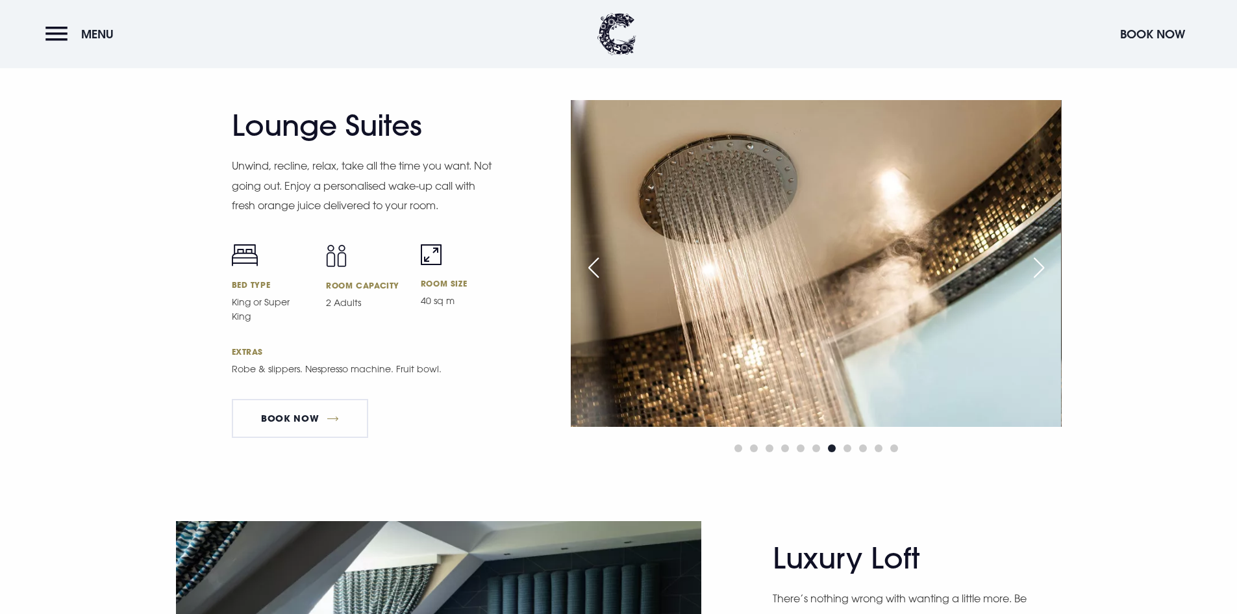
click at [1047, 261] on div "Next slide" at bounding box center [1039, 267] width 32 height 29
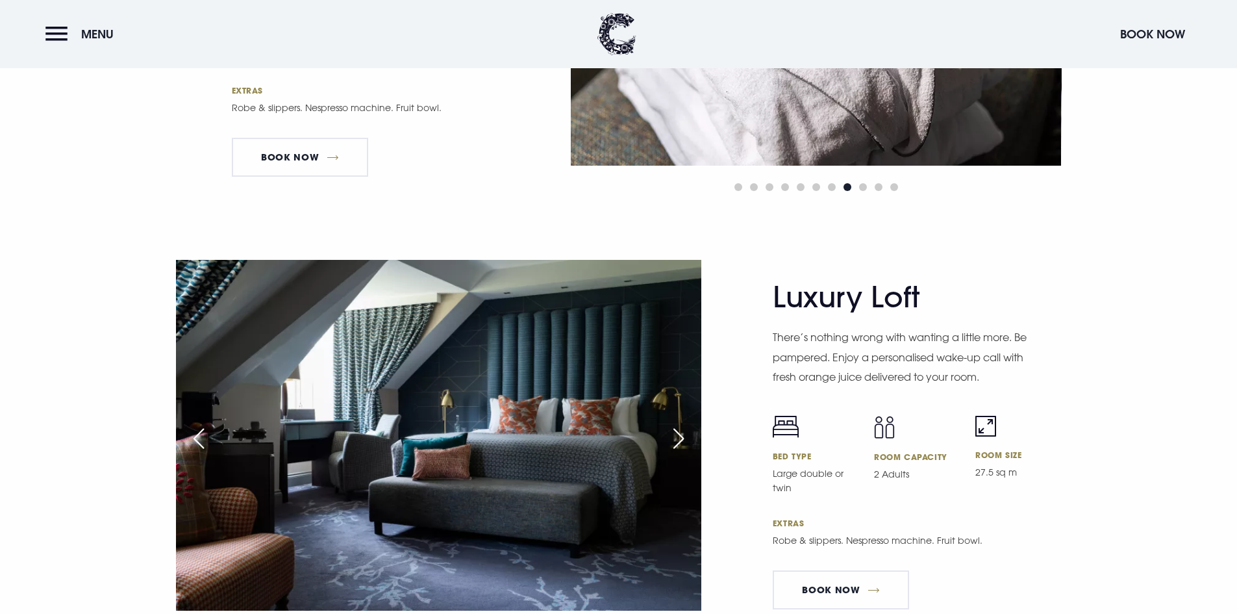
scroll to position [2858, 0]
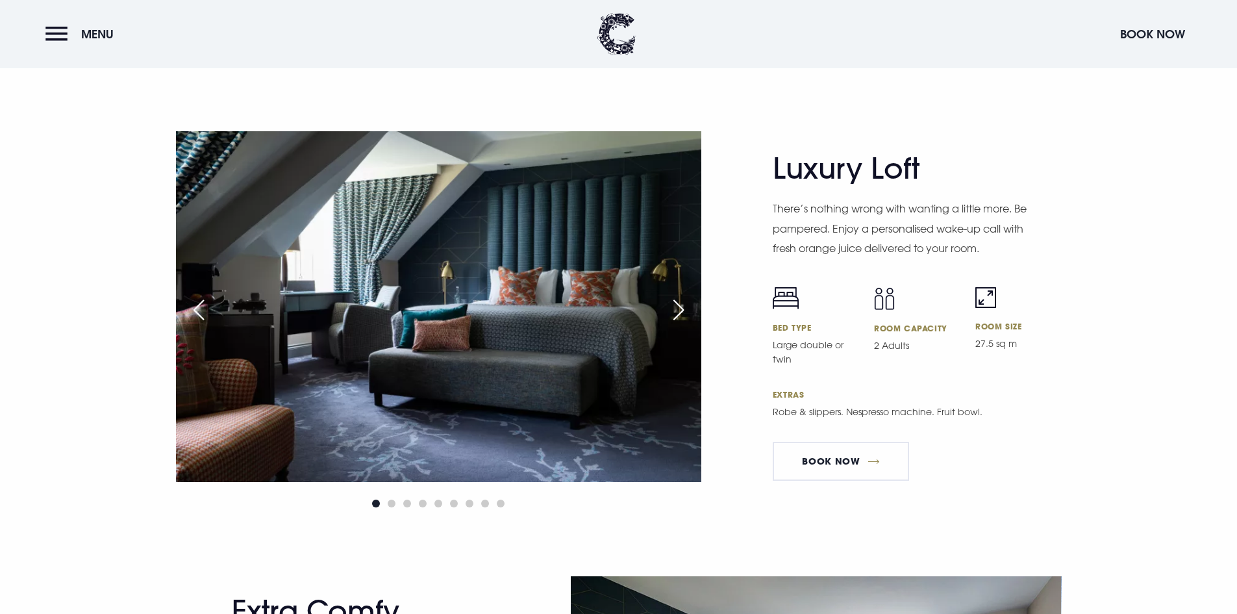
click at [688, 312] on div "Next slide" at bounding box center [678, 310] width 32 height 29
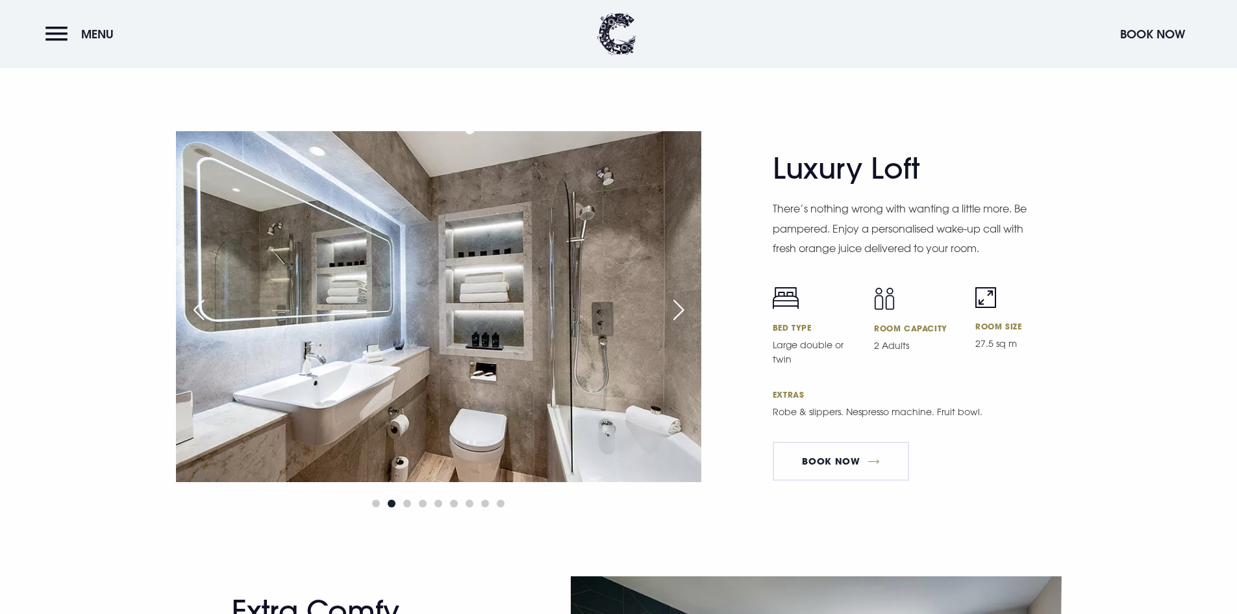
click at [688, 312] on div "Next slide" at bounding box center [678, 310] width 32 height 29
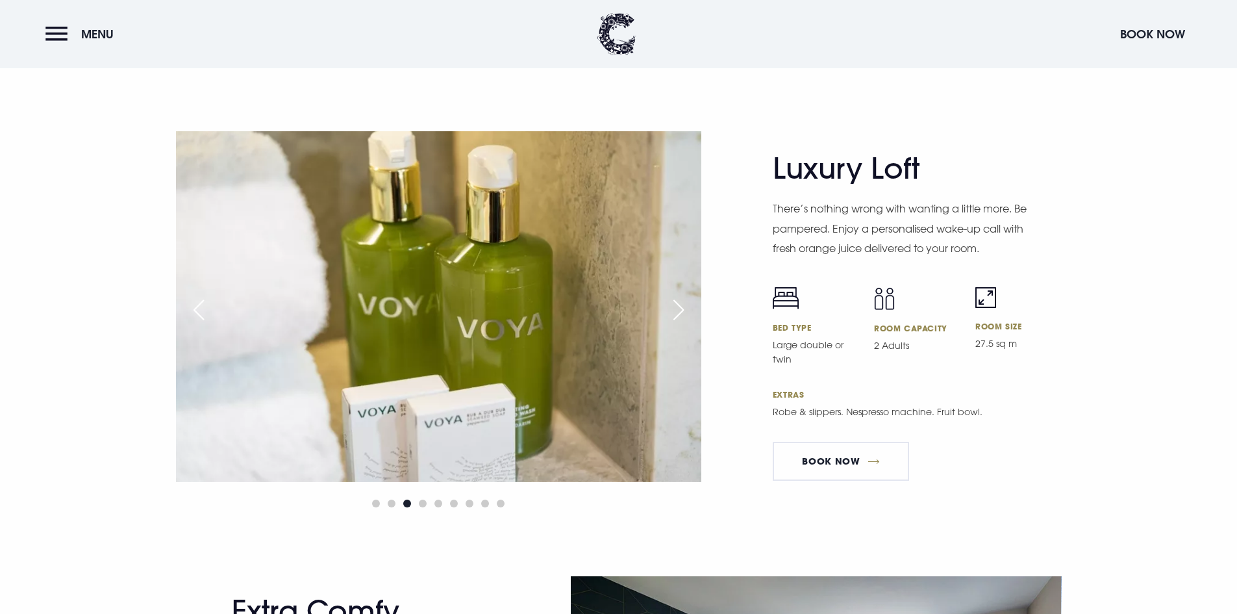
click at [688, 312] on div "Next slide" at bounding box center [678, 310] width 32 height 29
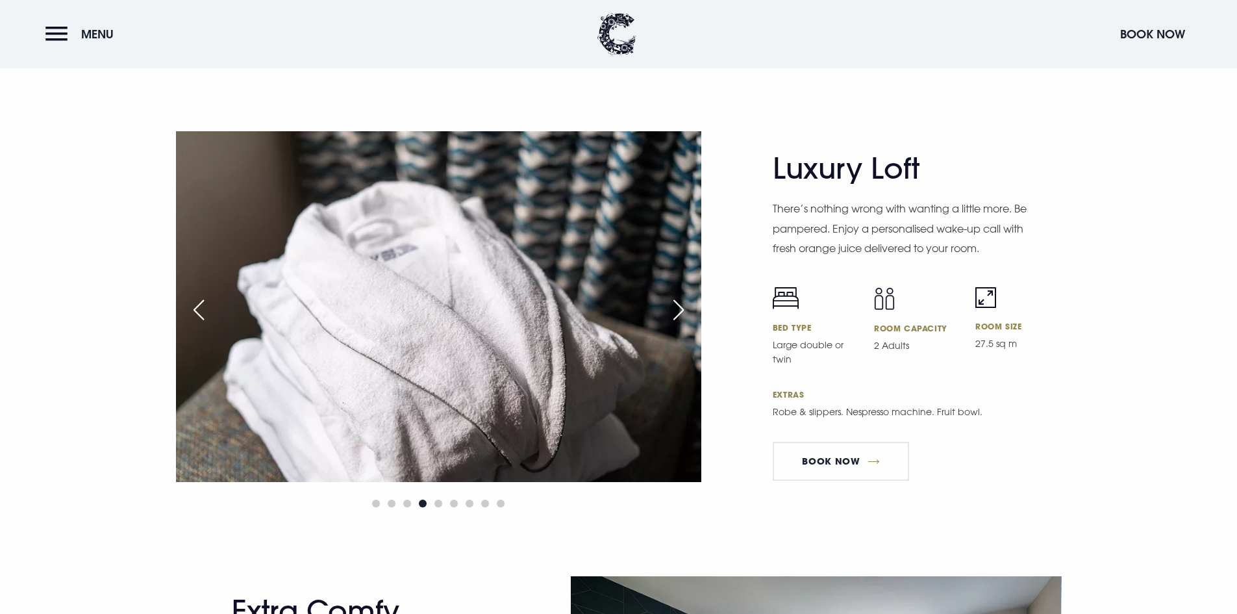
click at [688, 312] on div "Next slide" at bounding box center [678, 310] width 32 height 29
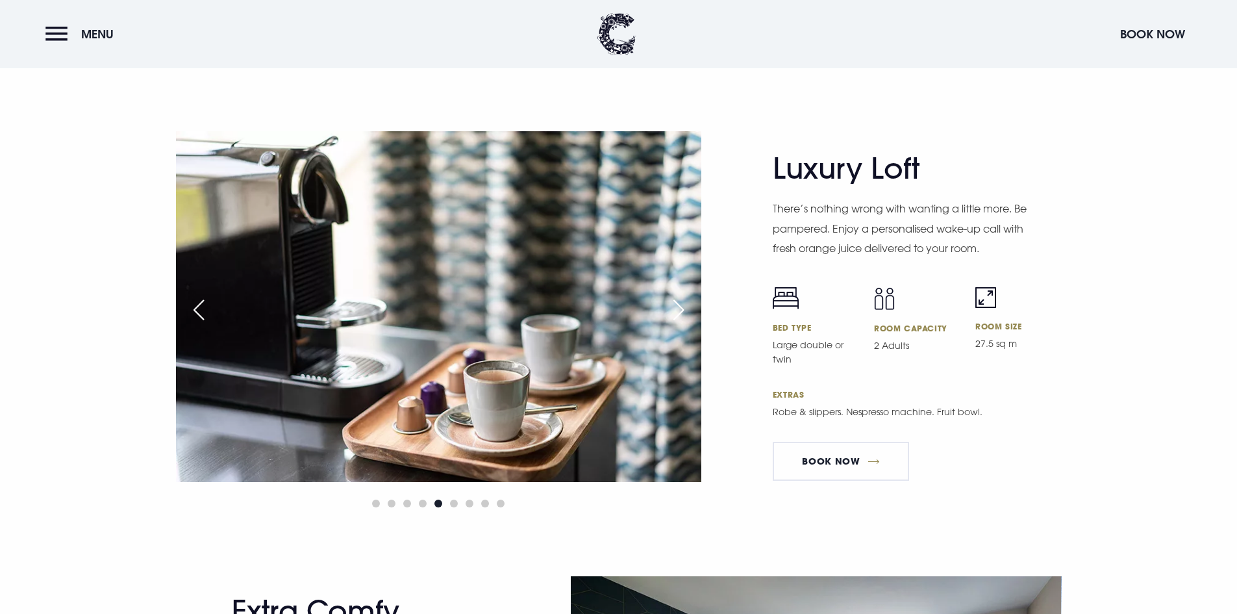
click at [688, 312] on div "Next slide" at bounding box center [678, 310] width 32 height 29
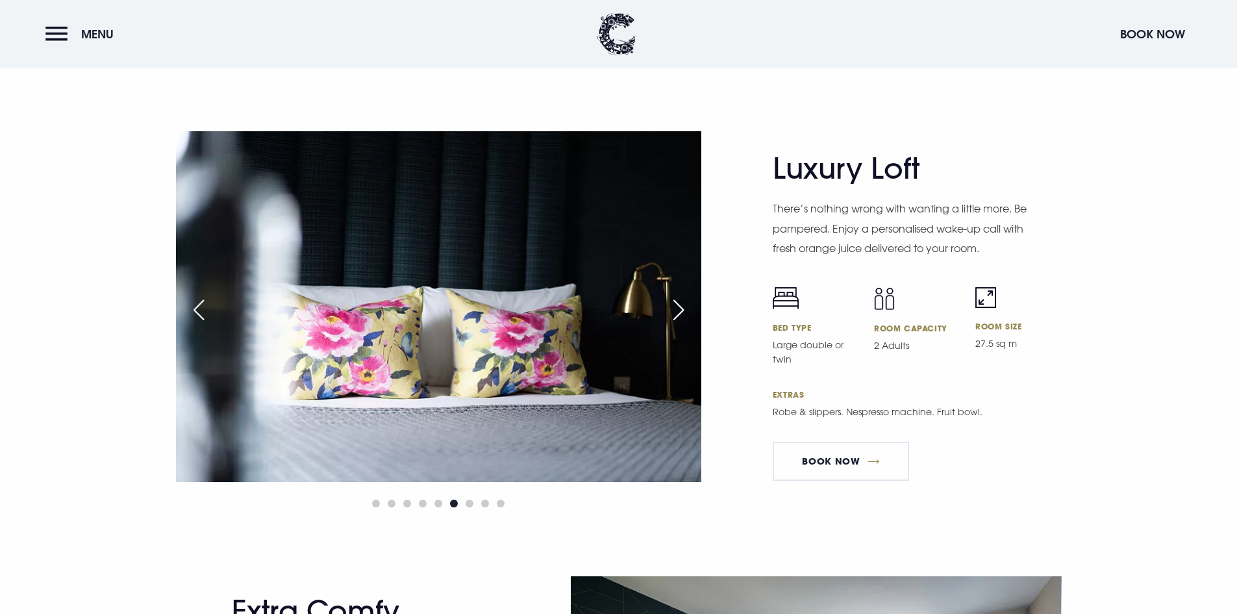
click at [688, 312] on div "Next slide" at bounding box center [678, 310] width 32 height 29
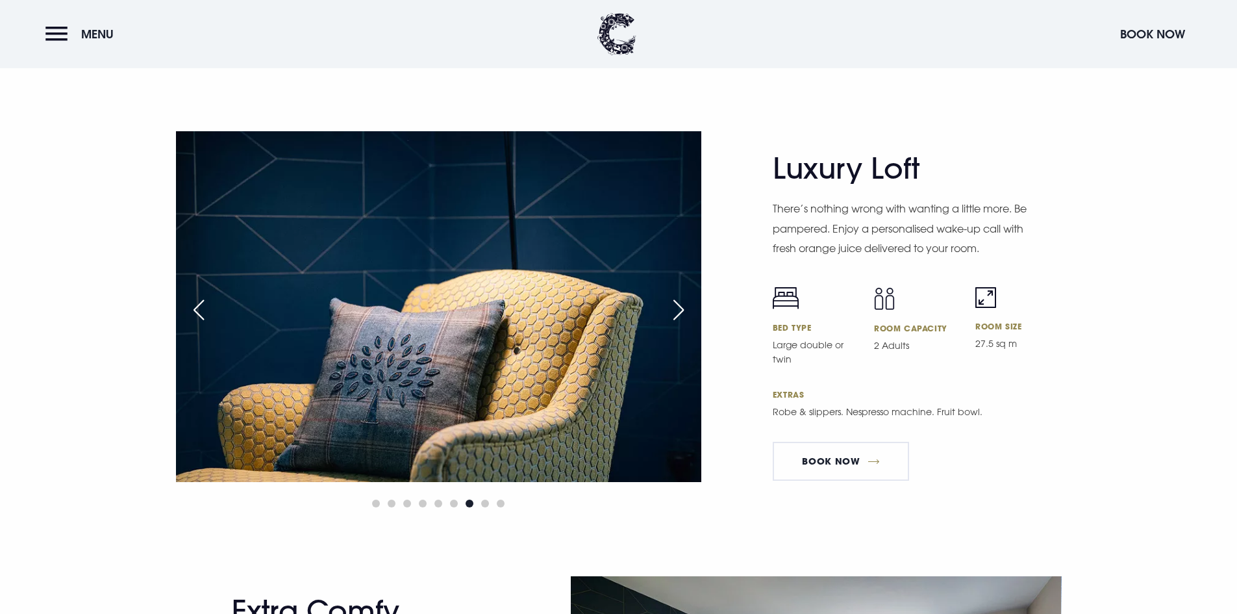
click at [688, 312] on div "Next slide" at bounding box center [678, 310] width 32 height 29
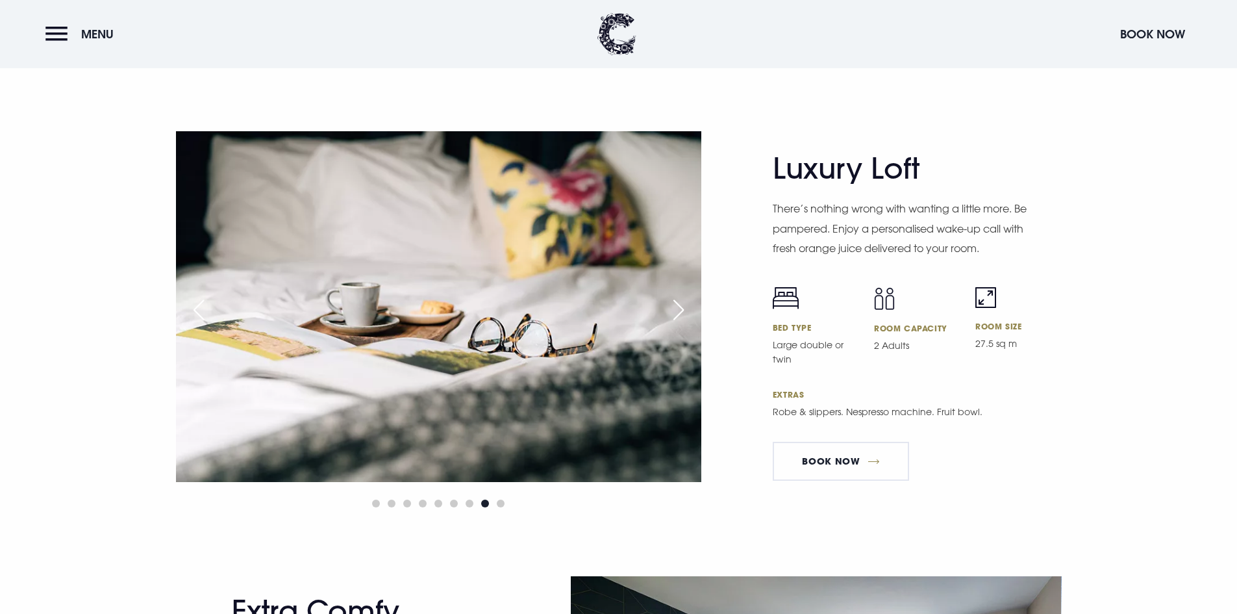
click at [688, 312] on div "Next slide" at bounding box center [678, 310] width 32 height 29
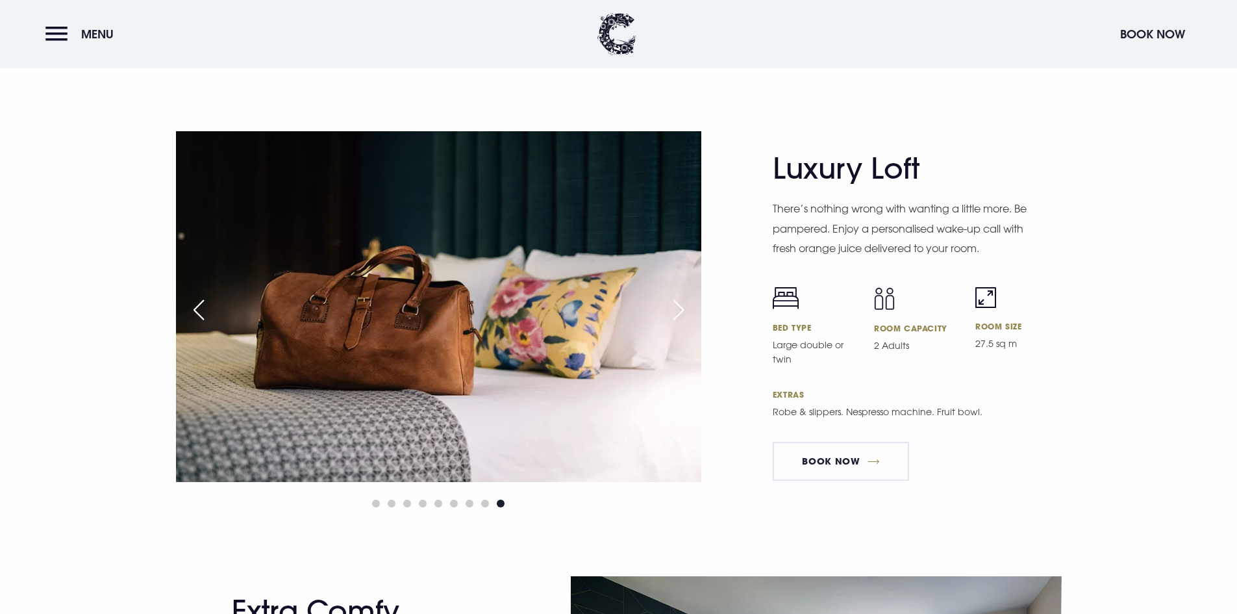
click at [688, 312] on div "Next slide" at bounding box center [678, 310] width 32 height 29
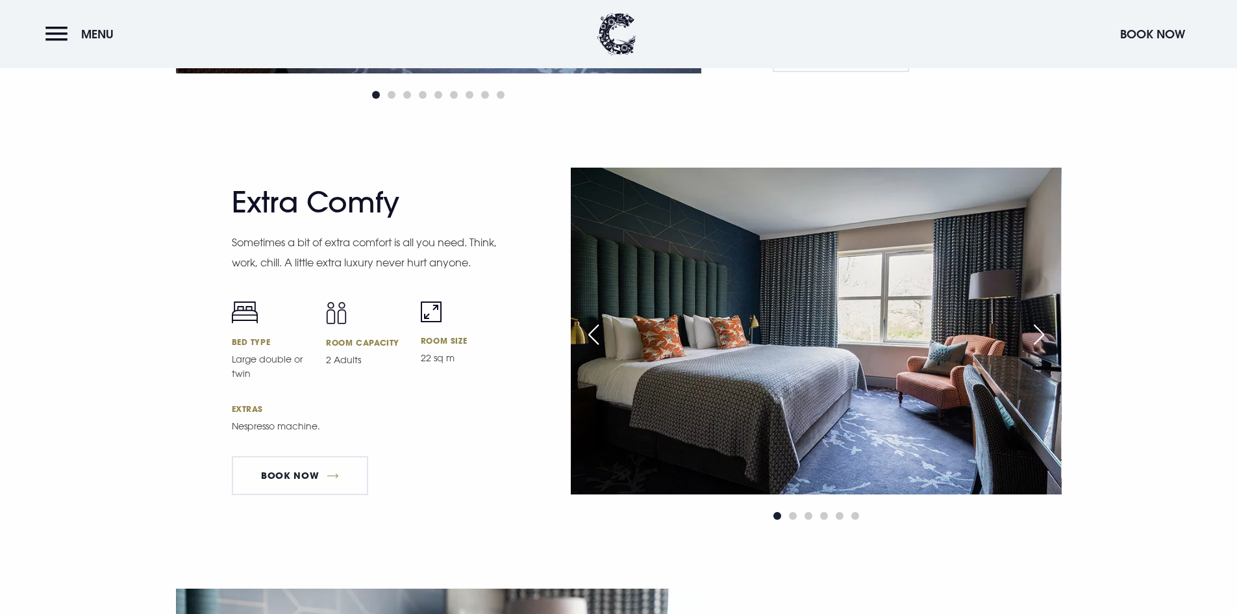
scroll to position [3247, 0]
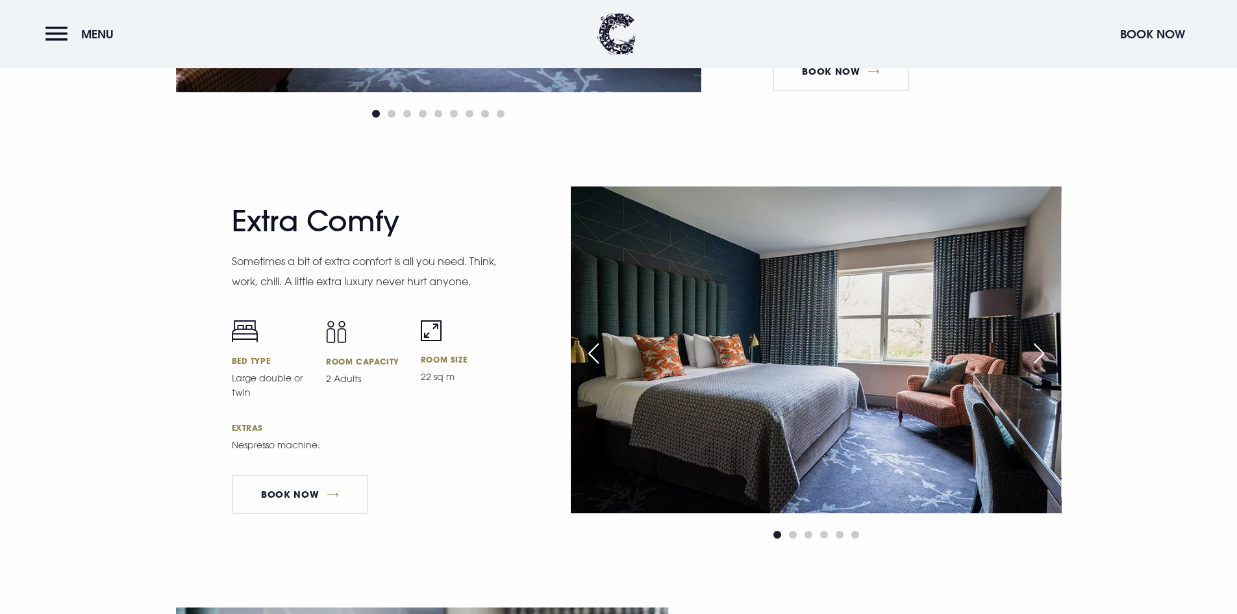
click at [1038, 361] on div "Next slide" at bounding box center [1039, 353] width 32 height 29
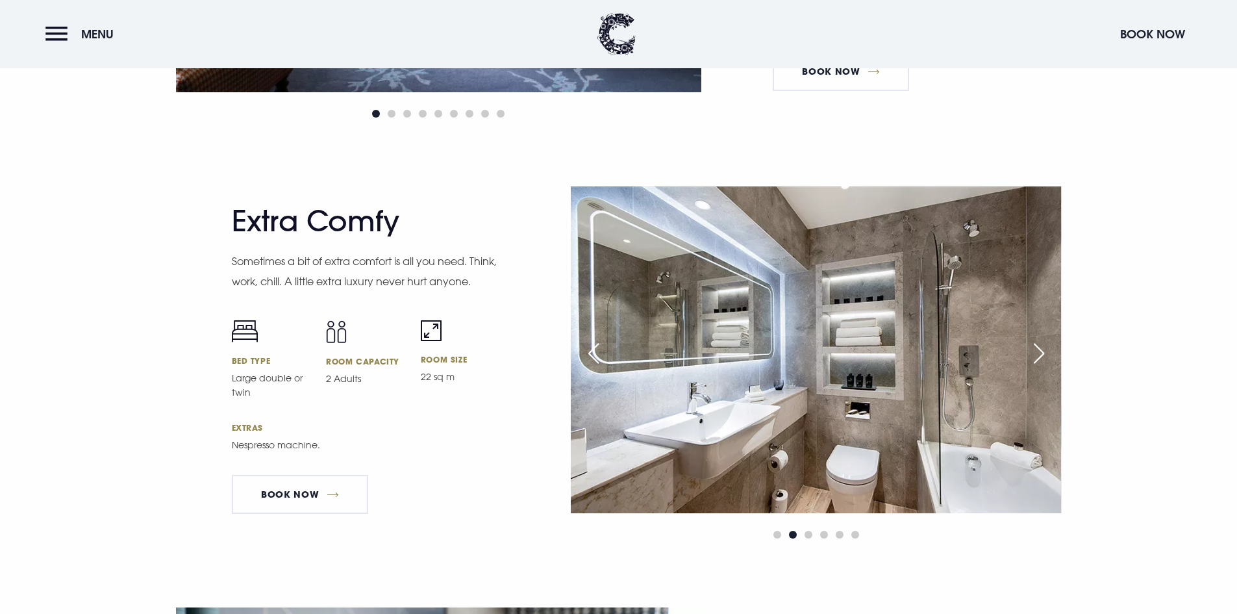
click at [1036, 358] on div "Next slide" at bounding box center [1039, 353] width 32 height 29
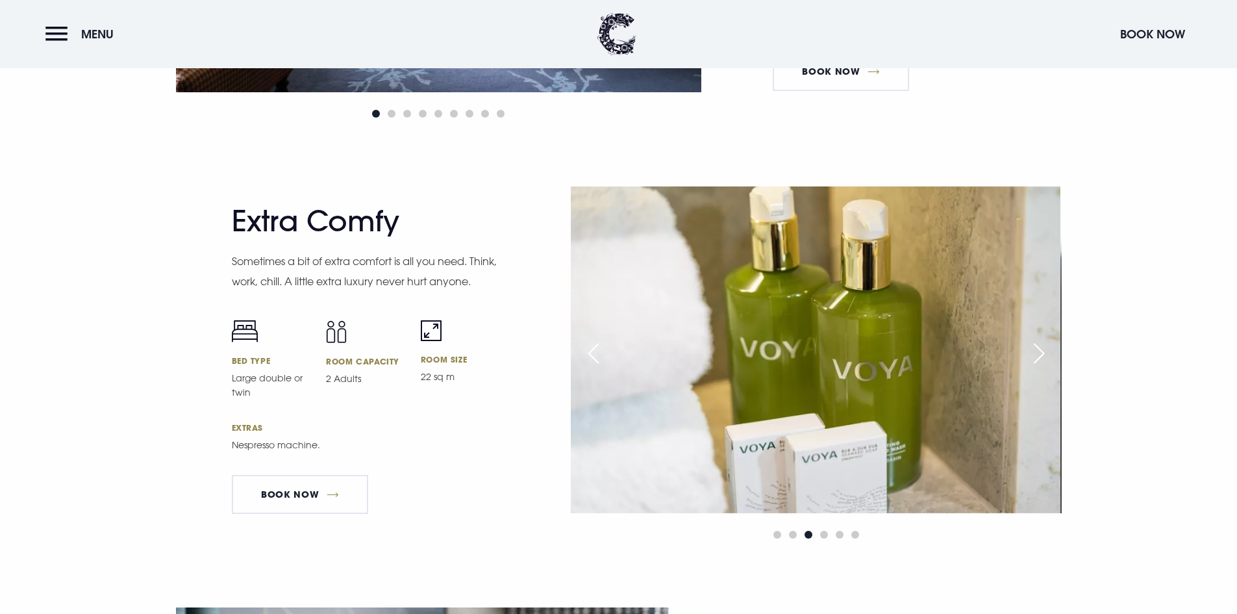
click at [1038, 357] on div "Next slide" at bounding box center [1039, 353] width 32 height 29
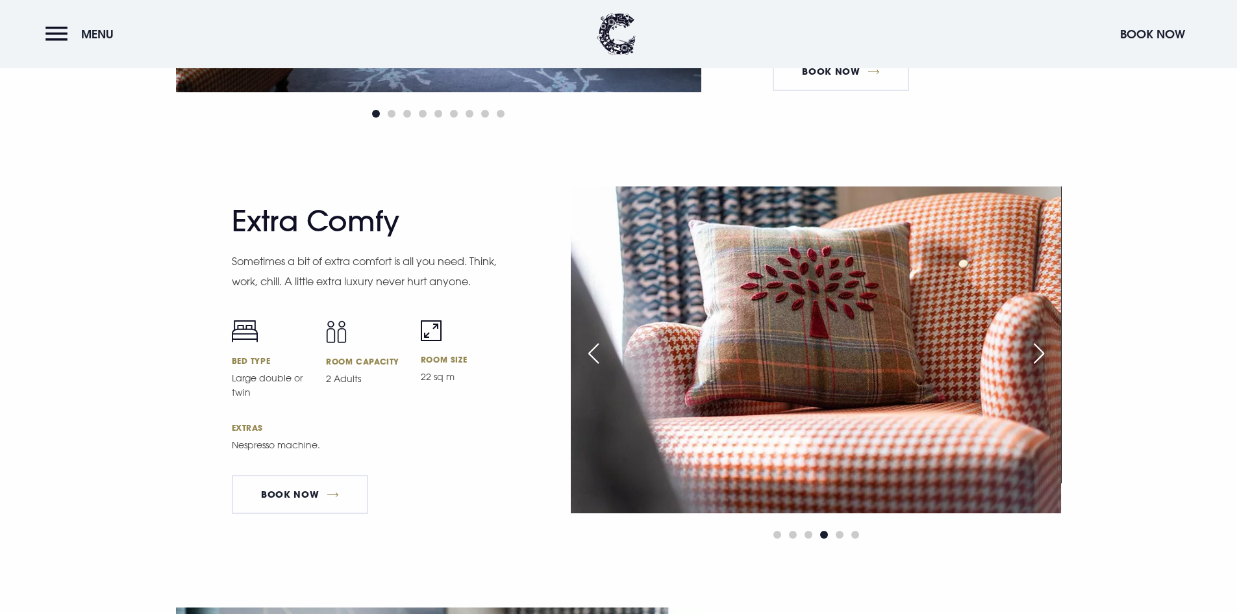
click at [1037, 353] on div "Next slide" at bounding box center [1039, 353] width 32 height 29
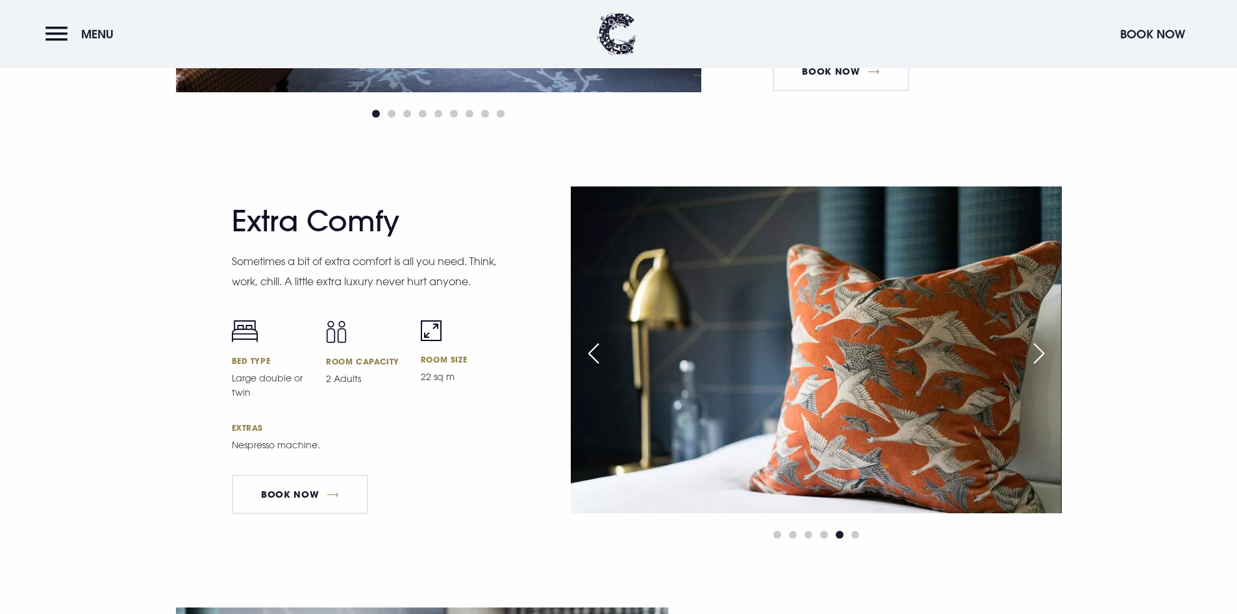
click at [1037, 353] on div "Next slide" at bounding box center [1039, 353] width 32 height 29
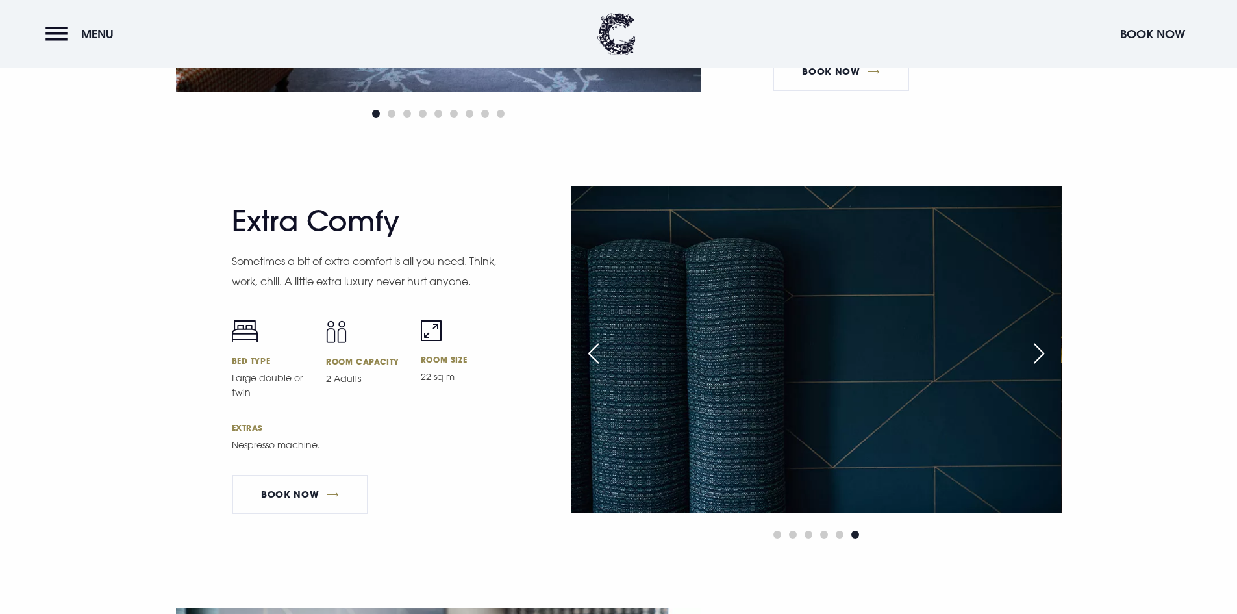
click at [1037, 353] on div "Next slide" at bounding box center [1039, 353] width 32 height 29
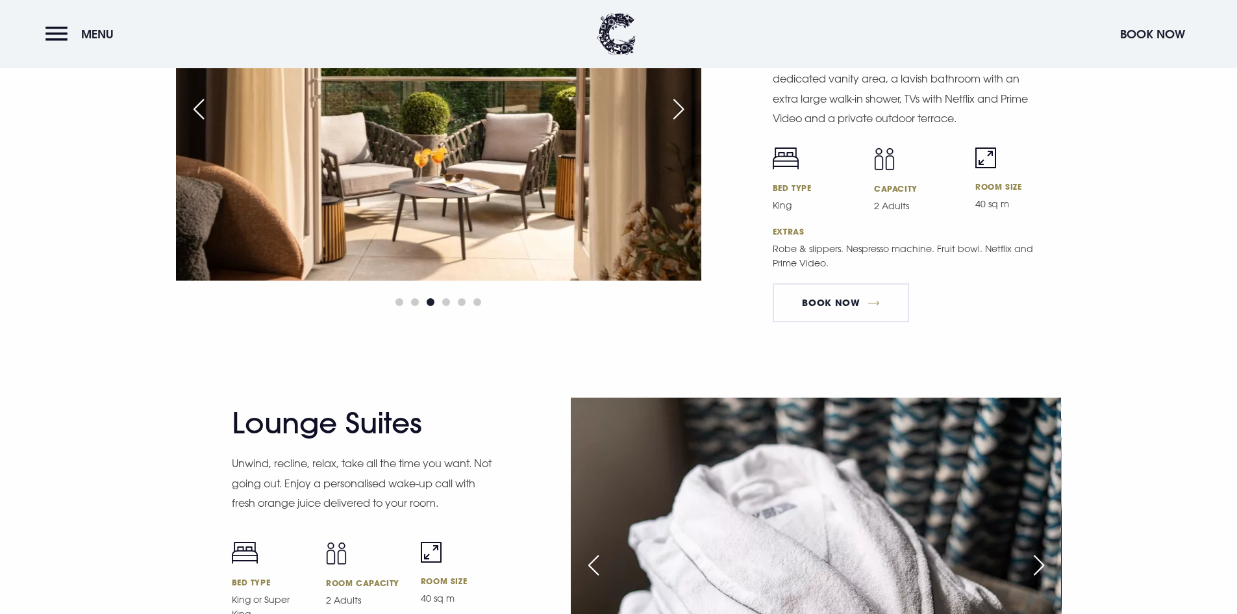
scroll to position [2273, 0]
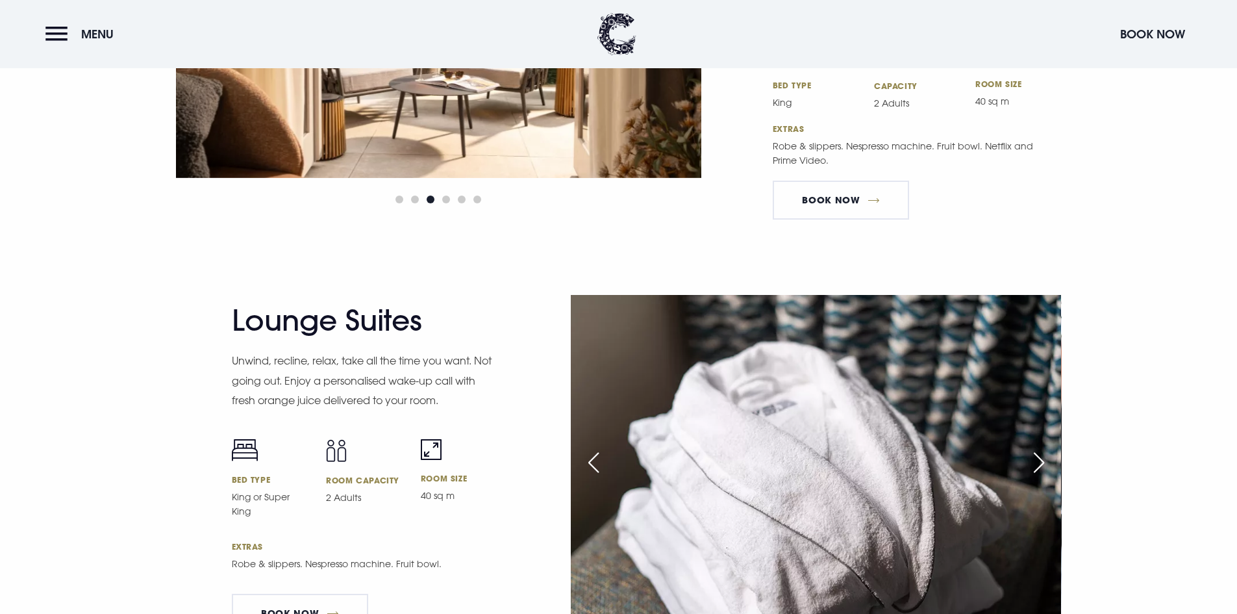
click at [1045, 450] on div "Next slide" at bounding box center [1039, 462] width 32 height 29
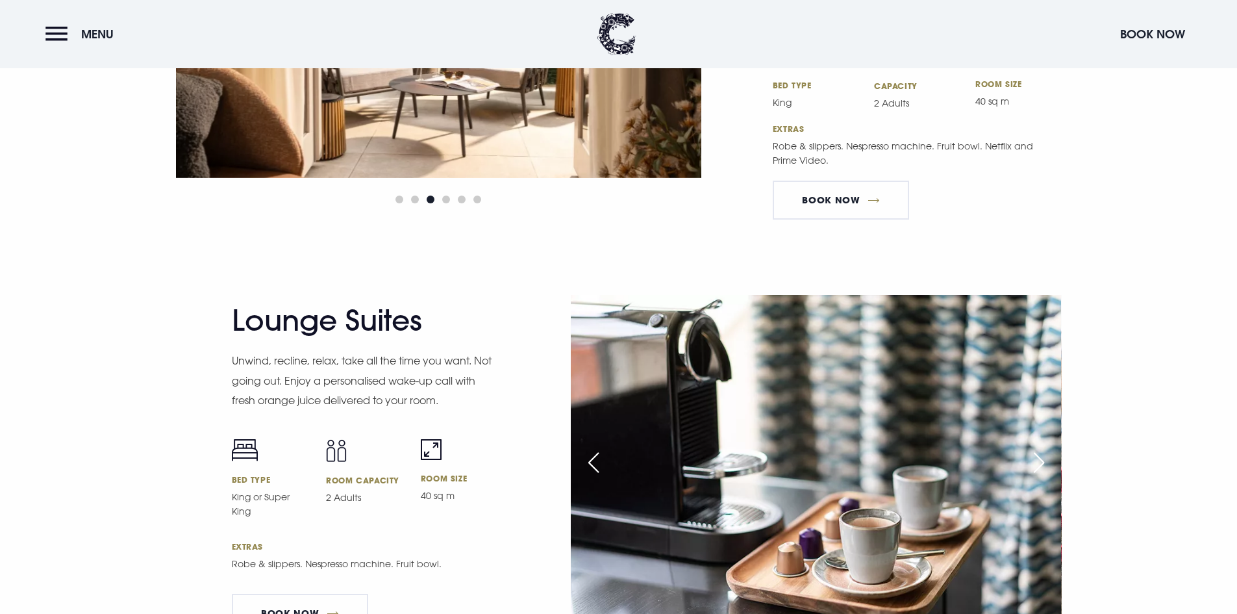
click at [1045, 449] on div "Next slide" at bounding box center [1039, 462] width 32 height 29
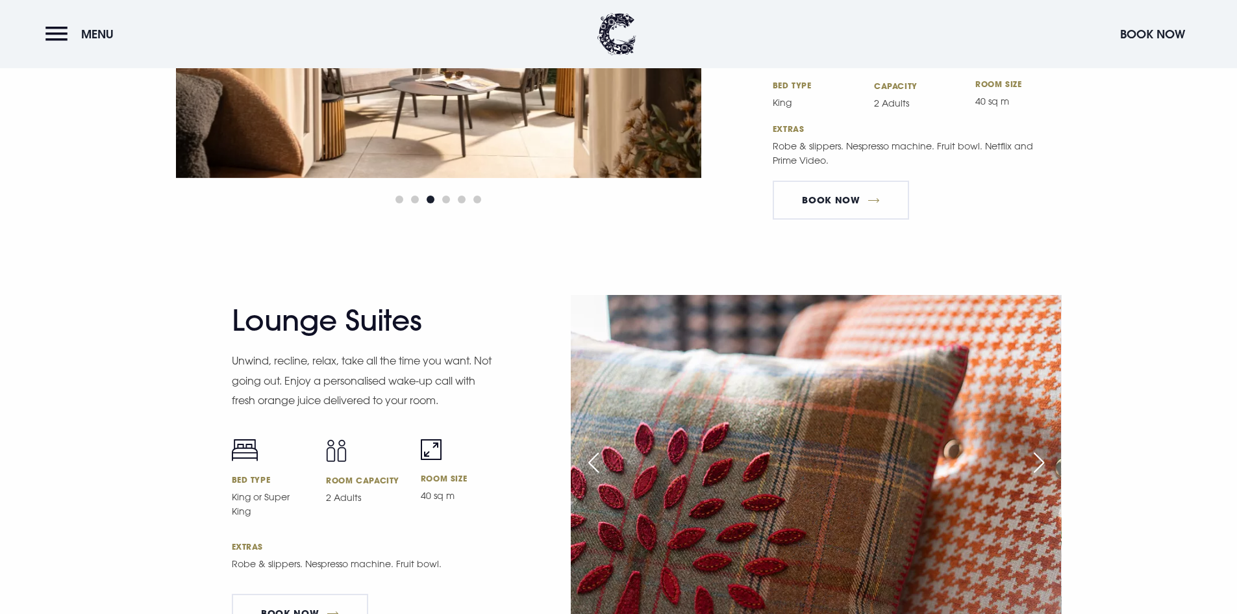
click at [1033, 448] on div "Next slide" at bounding box center [1039, 462] width 32 height 29
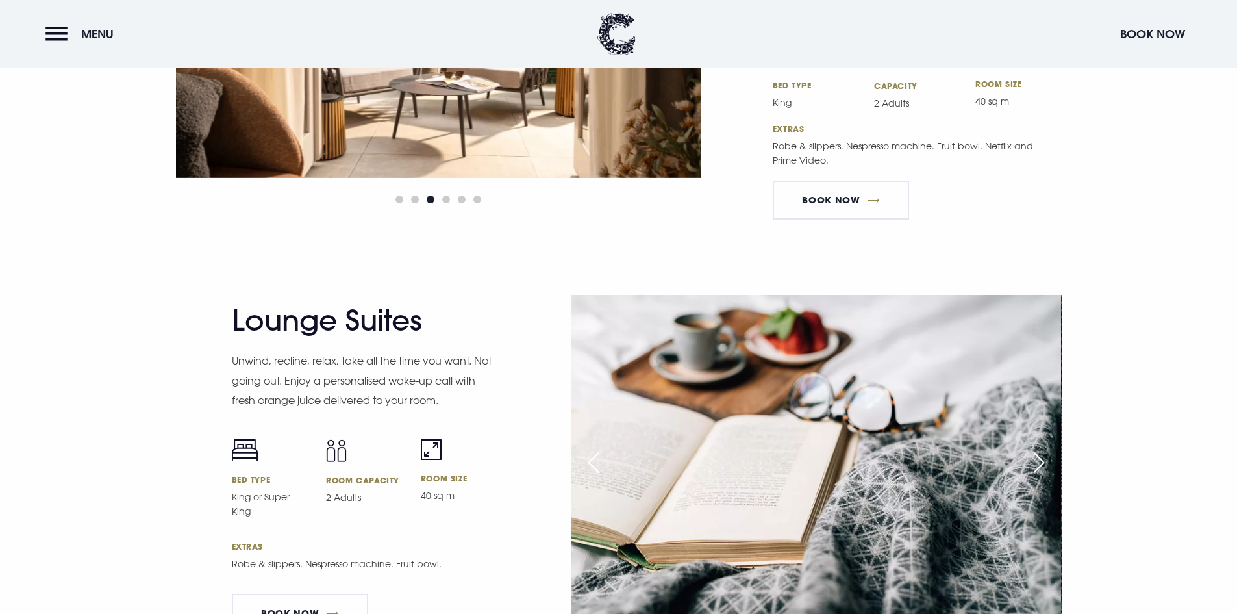
click at [1033, 448] on div "Next slide" at bounding box center [1039, 462] width 32 height 29
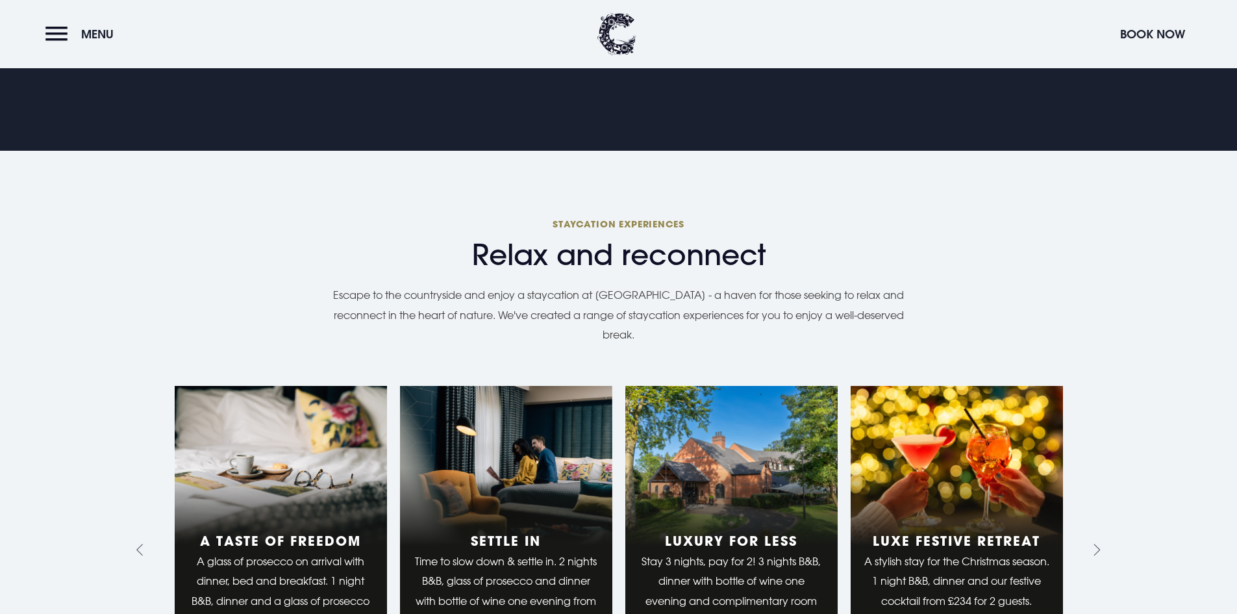
scroll to position [974, 0]
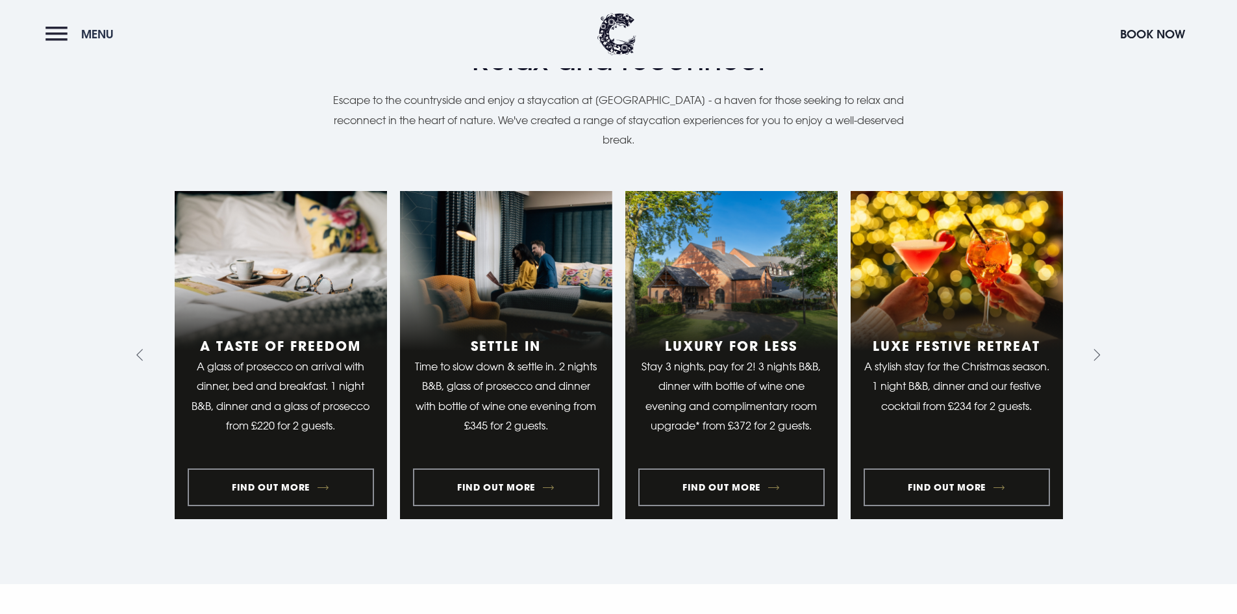
click at [63, 44] on button "Menu" at bounding box center [82, 34] width 75 height 28
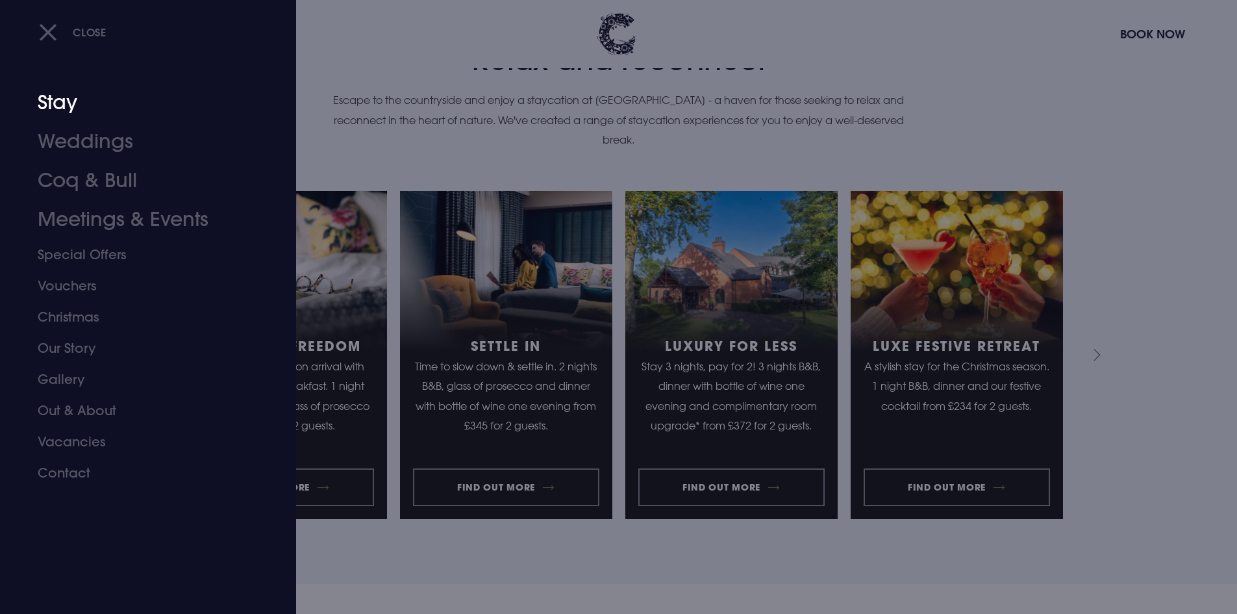
click at [64, 110] on link "Stay" at bounding box center [140, 102] width 205 height 39
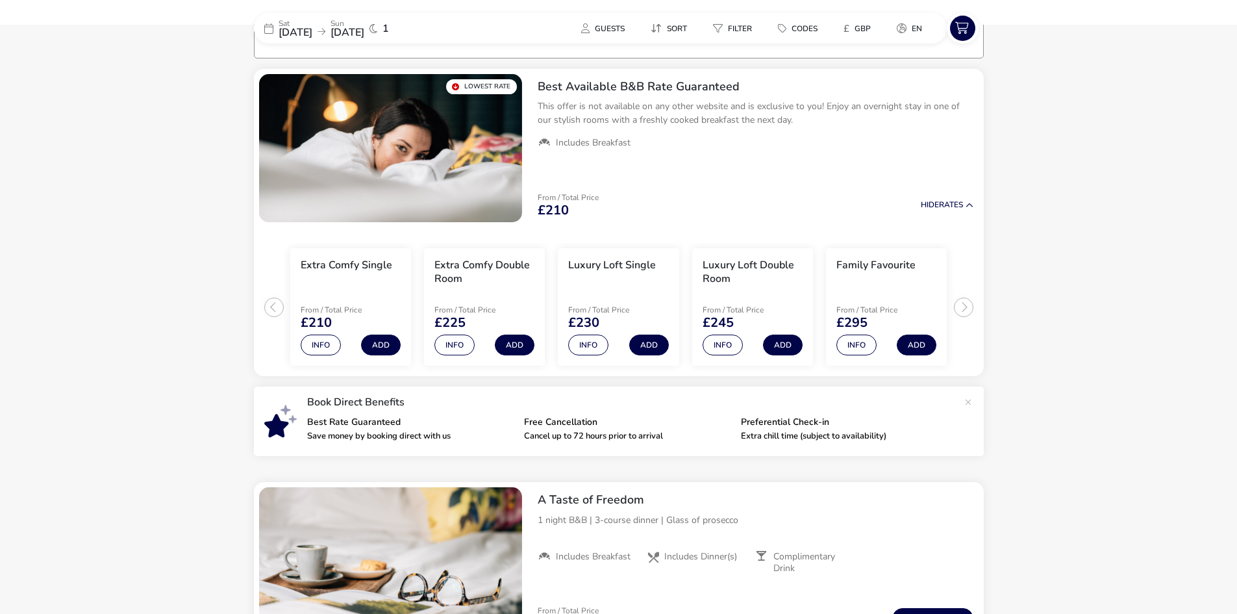
scroll to position [105, 0]
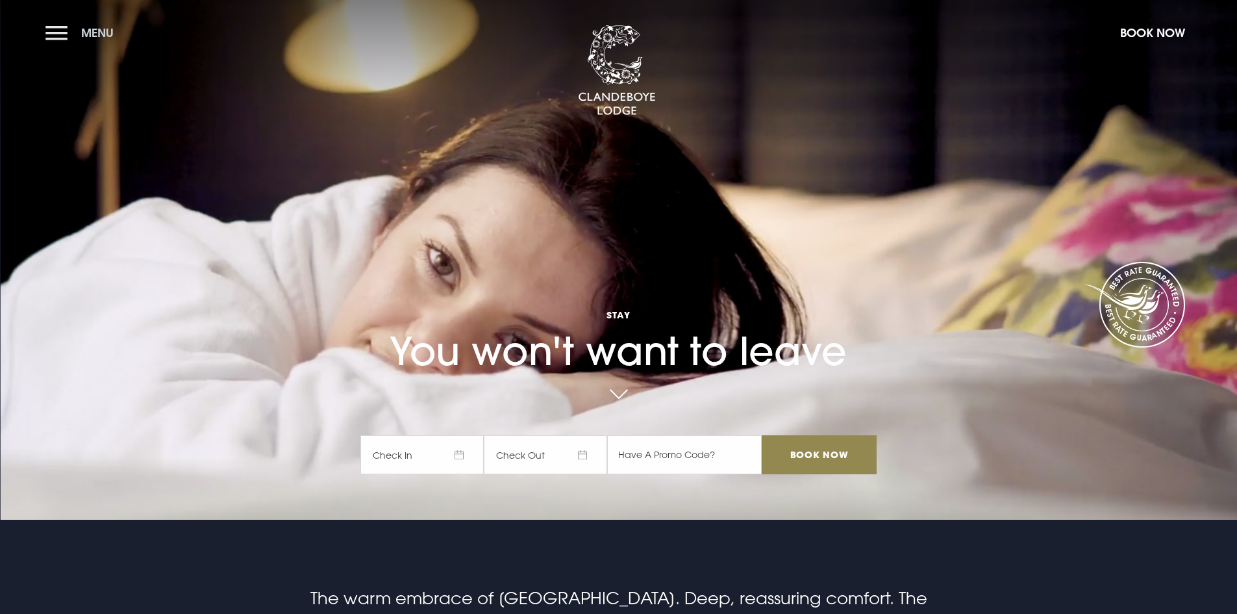
click at [64, 39] on button "Menu" at bounding box center [82, 33] width 75 height 28
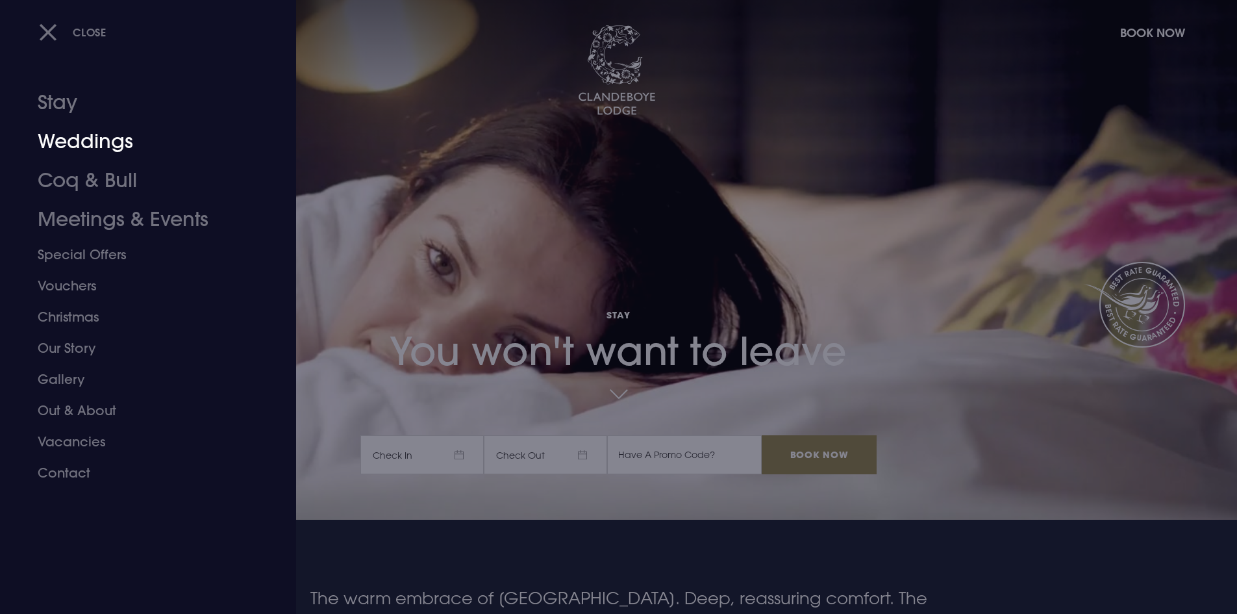
click at [75, 136] on link "Weddings" at bounding box center [140, 141] width 205 height 39
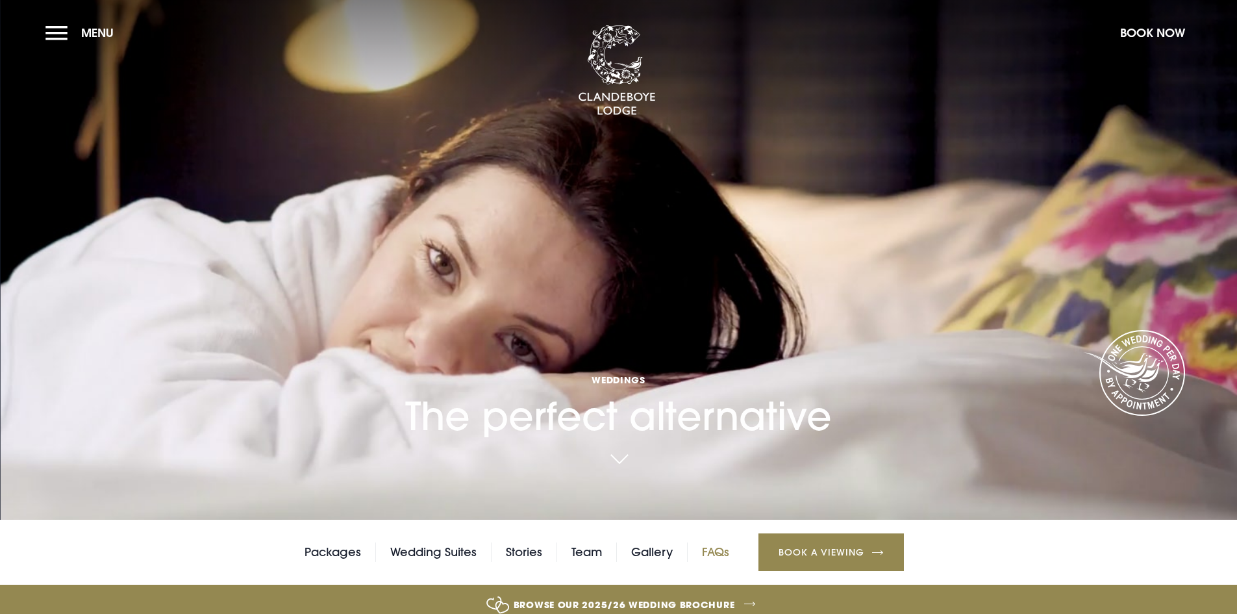
click at [726, 556] on link "FAQs" at bounding box center [715, 551] width 27 height 19
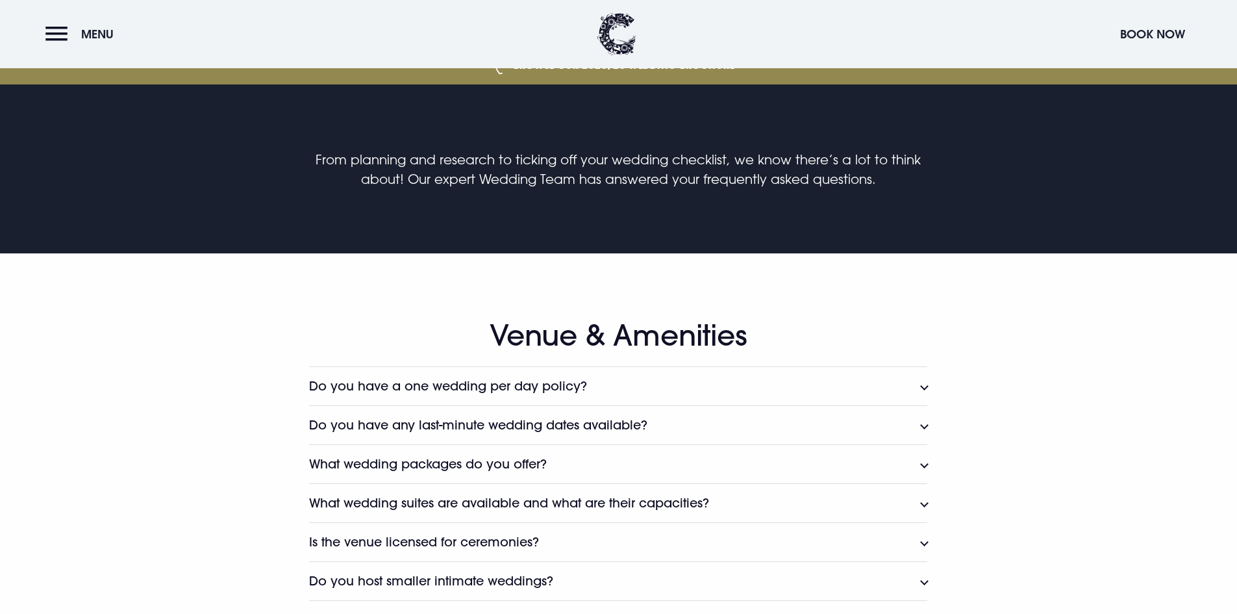
scroll to position [649, 0]
